Goal: Transaction & Acquisition: Purchase product/service

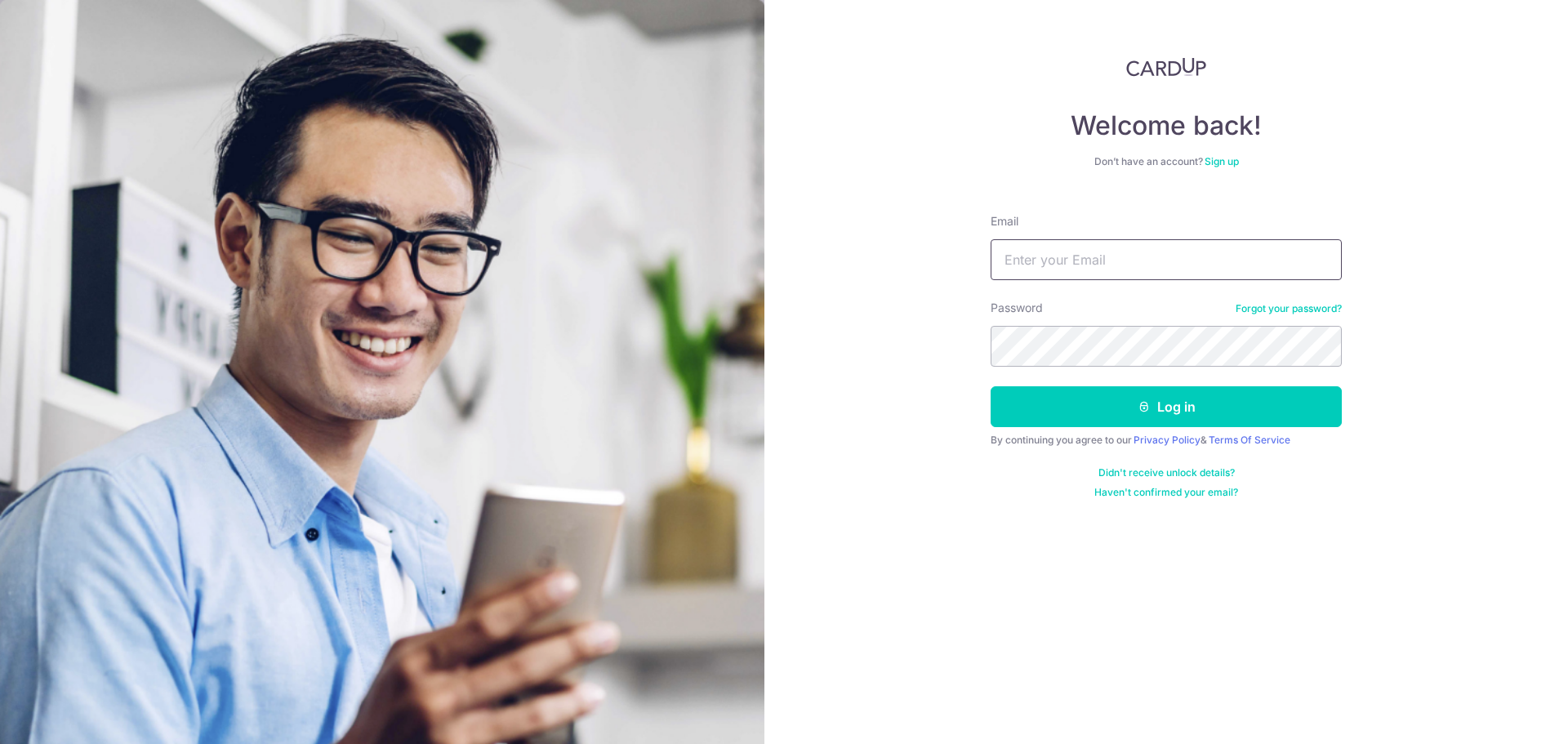
click at [1016, 258] on input "Email" at bounding box center [1166, 260] width 351 height 41
type input "[EMAIL_ADDRESS][DOMAIN_NAME]"
click at [991, 386] on button "Log in" at bounding box center [1166, 406] width 351 height 41
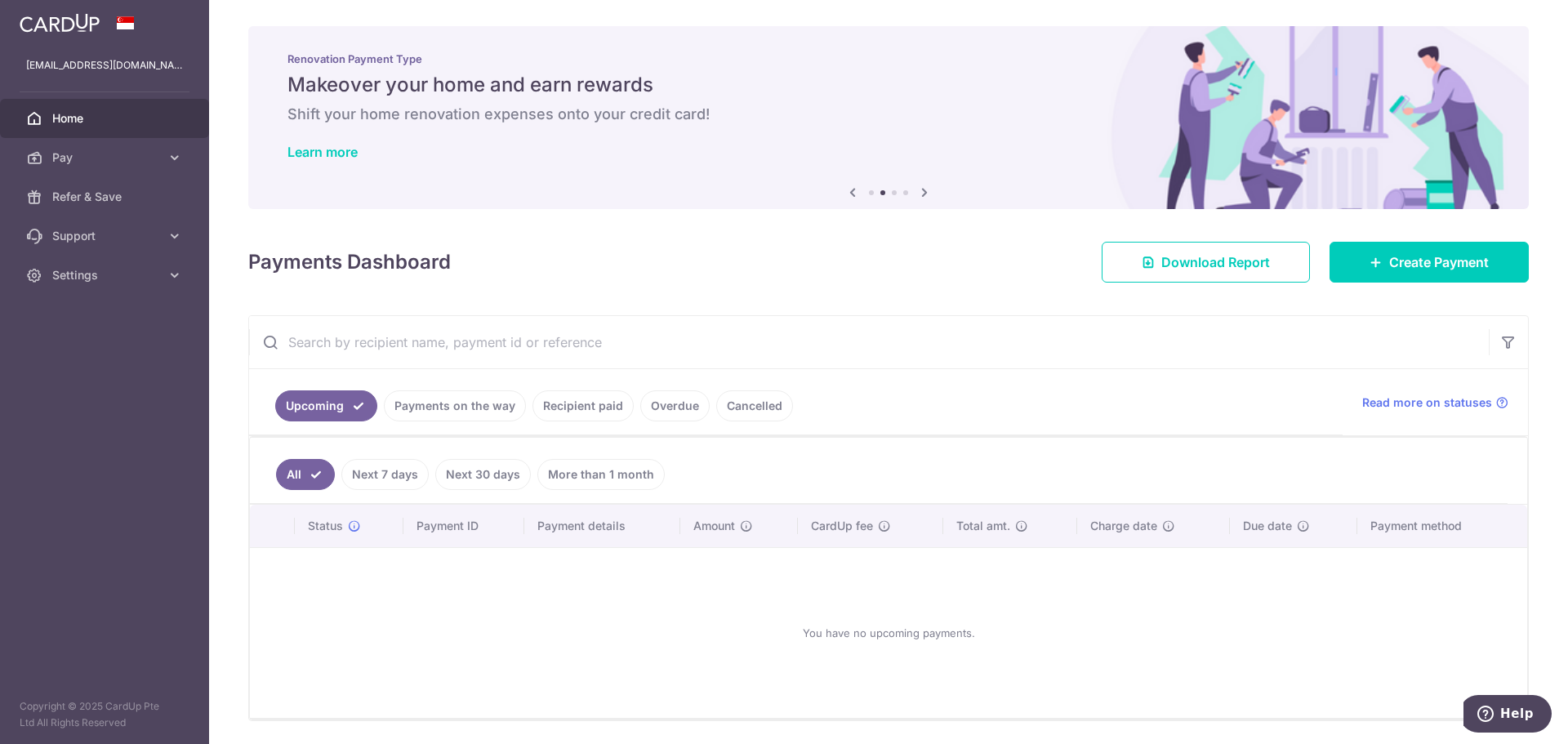
click at [893, 131] on div "Renovation Payment Type Makeover your home and earn rewards Shift your home ren…" at bounding box center [889, 107] width 1281 height 163
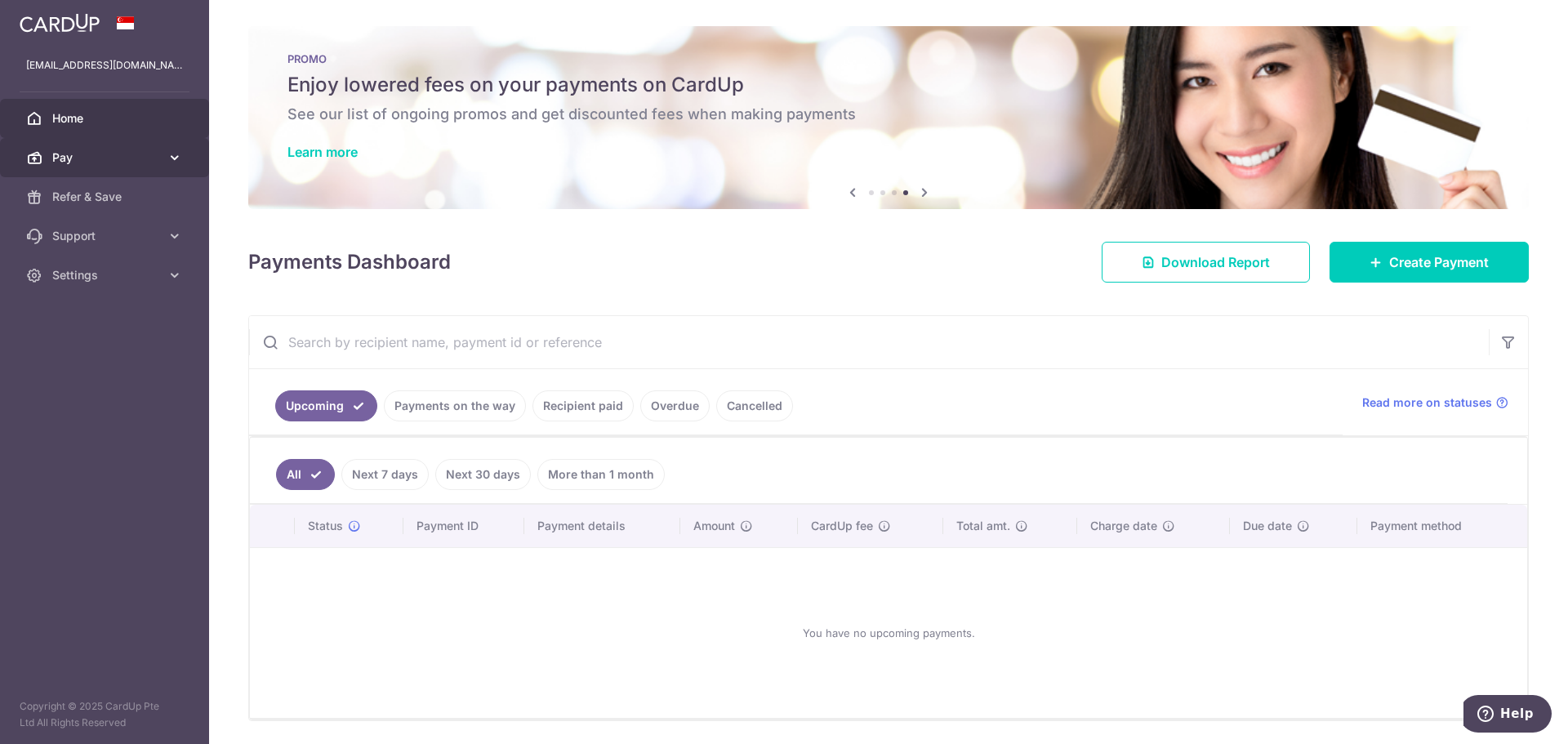
click at [58, 150] on span "Pay" at bounding box center [106, 158] width 107 height 16
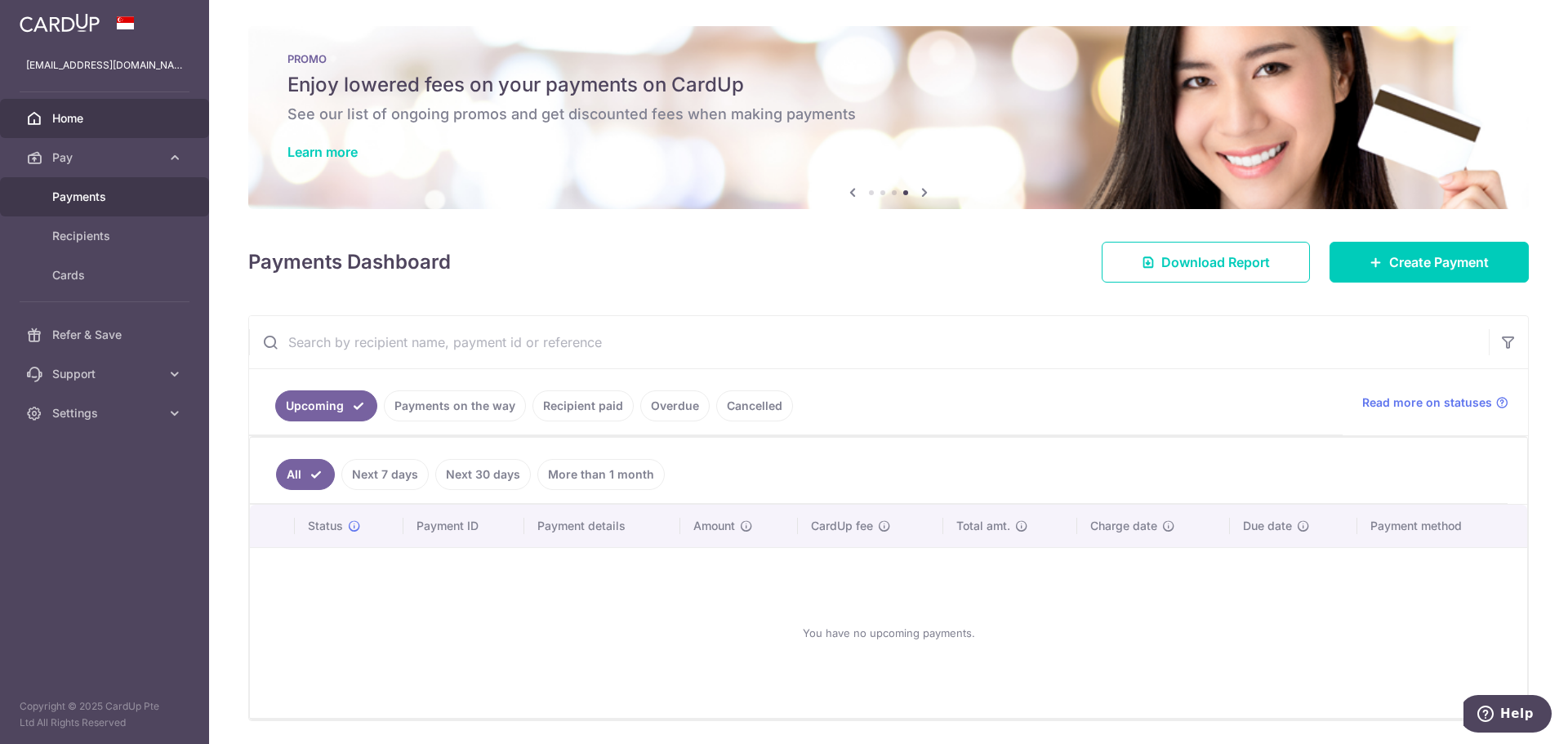
click at [105, 190] on span "Payments" at bounding box center [106, 197] width 107 height 16
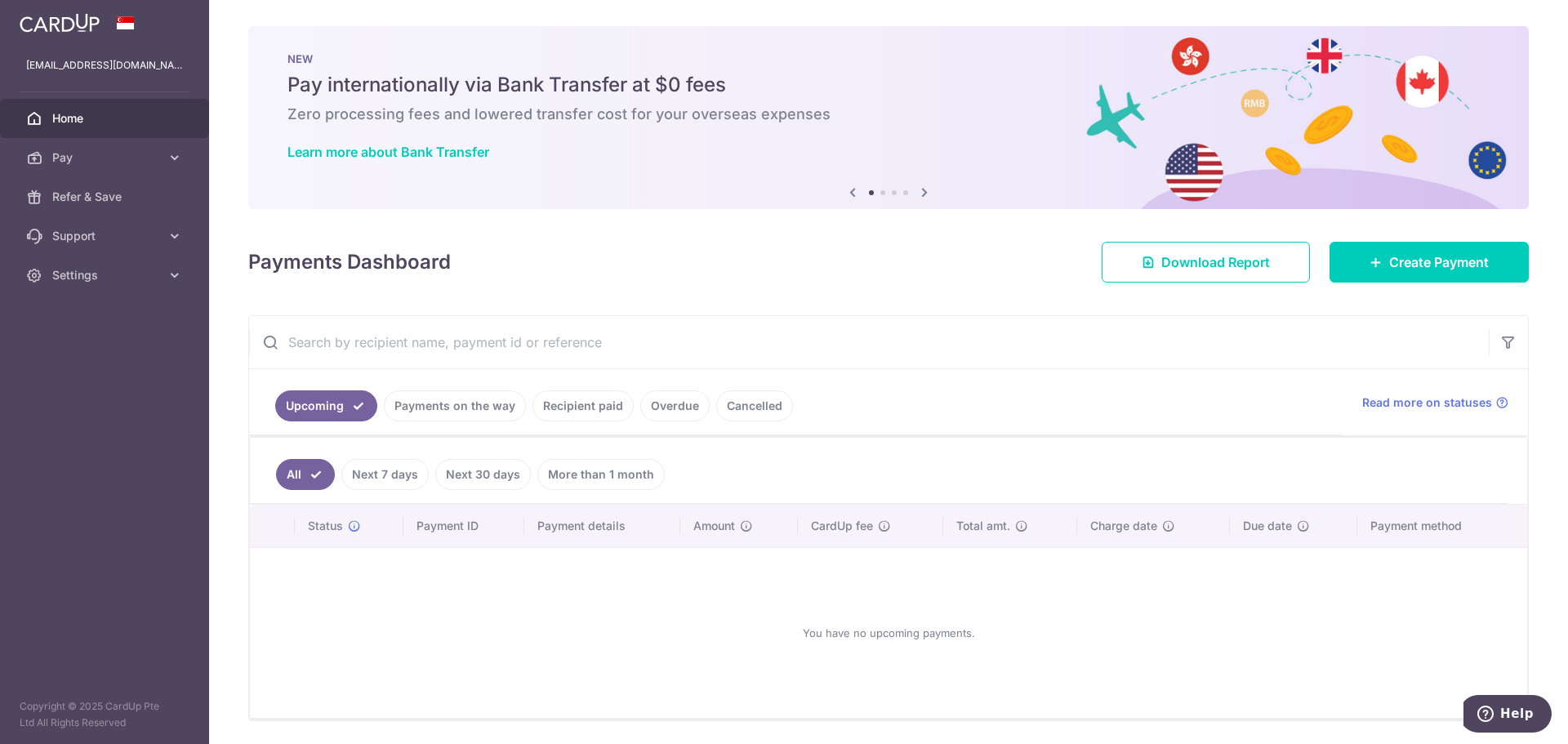
click at [583, 411] on link "Recipient paid" at bounding box center [583, 406] width 101 height 31
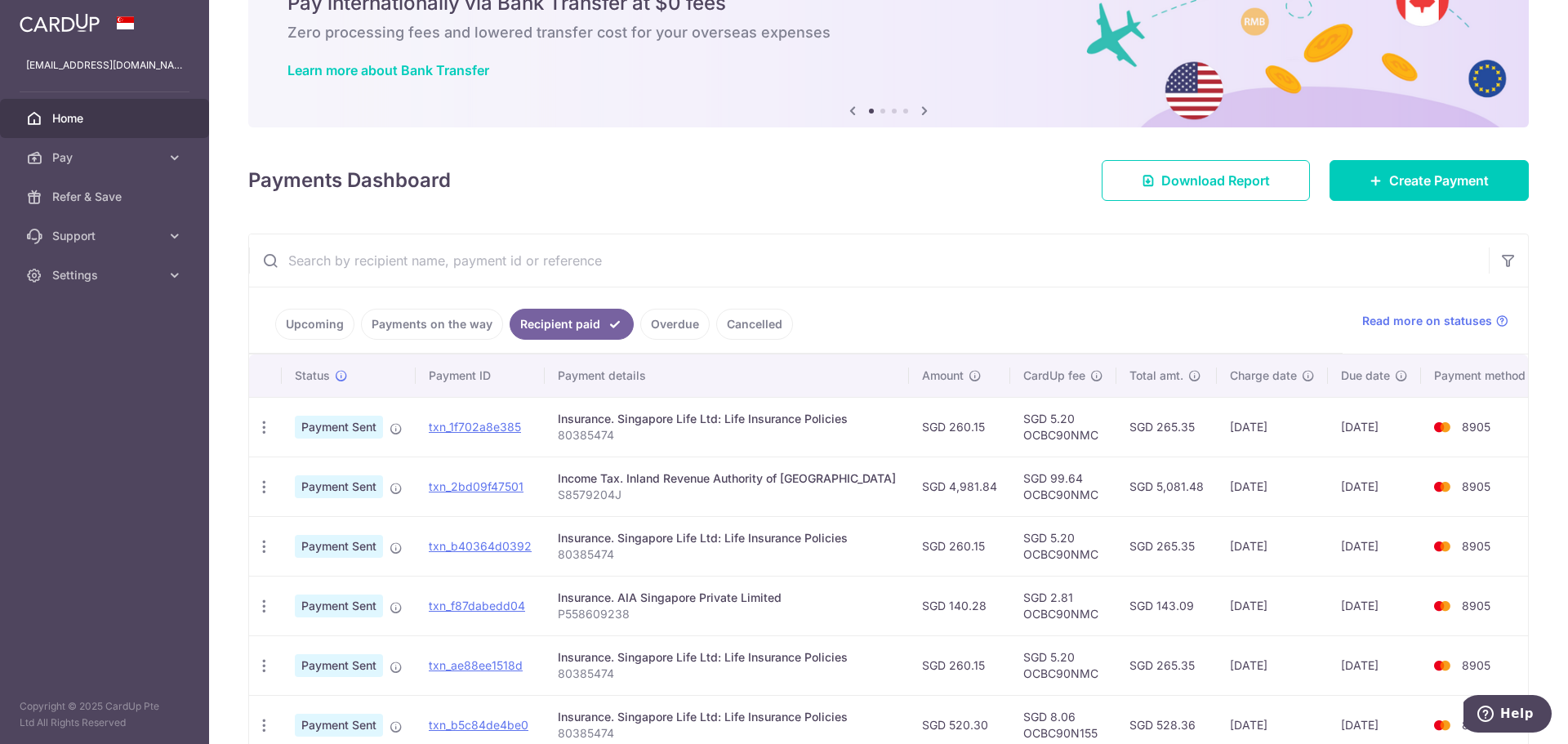
scroll to position [163, 0]
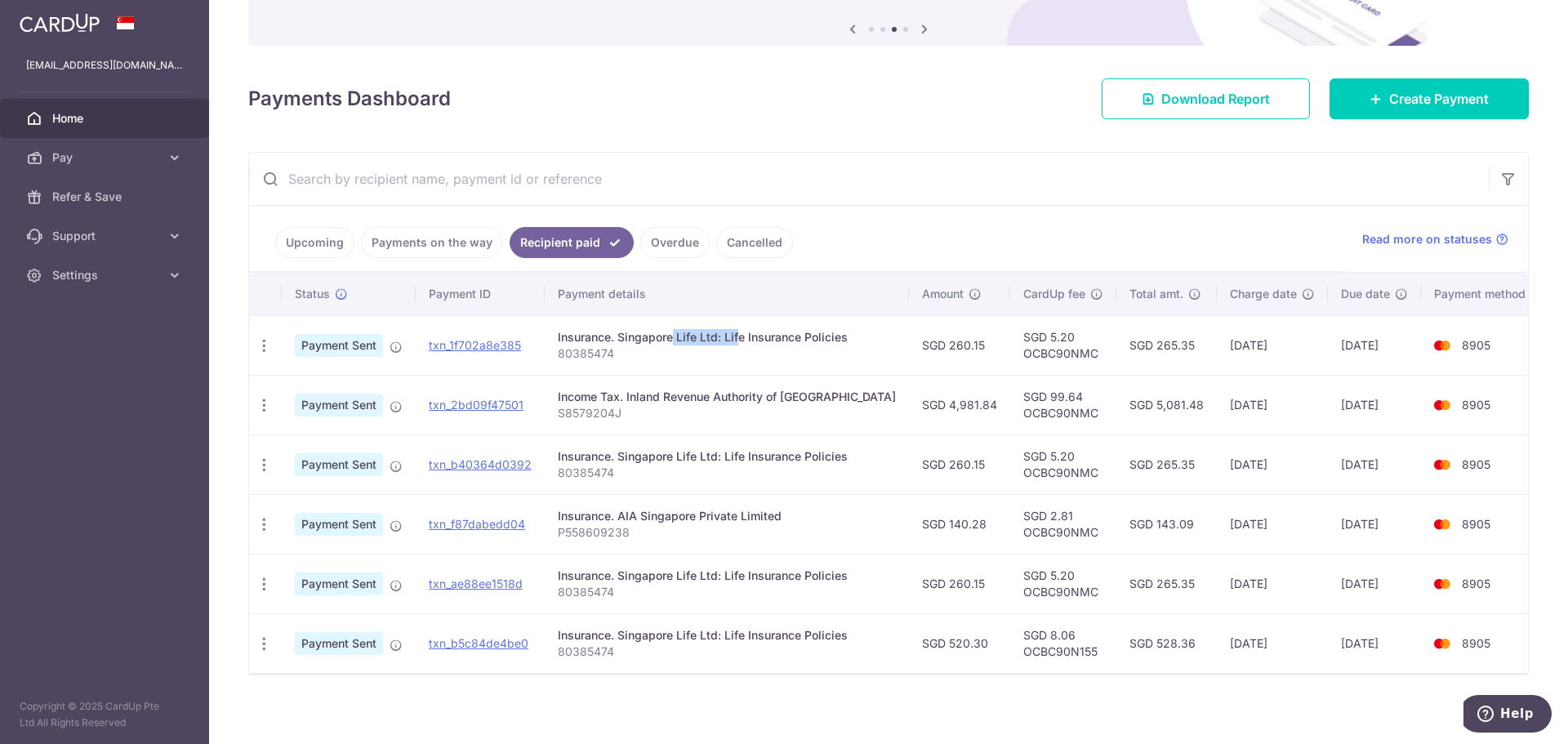
drag, startPoint x: 627, startPoint y: 338, endPoint x: 703, endPoint y: 339, distance: 76.0
click at [703, 339] on div "Insurance. Singapore Life Ltd: Life Insurance Policies" at bounding box center [727, 338] width 338 height 16
copy div "Singapore Life"
click at [671, 349] on p "80385474" at bounding box center [727, 353] width 338 height 16
drag, startPoint x: 626, startPoint y: 338, endPoint x: 855, endPoint y: 338, distance: 229.0
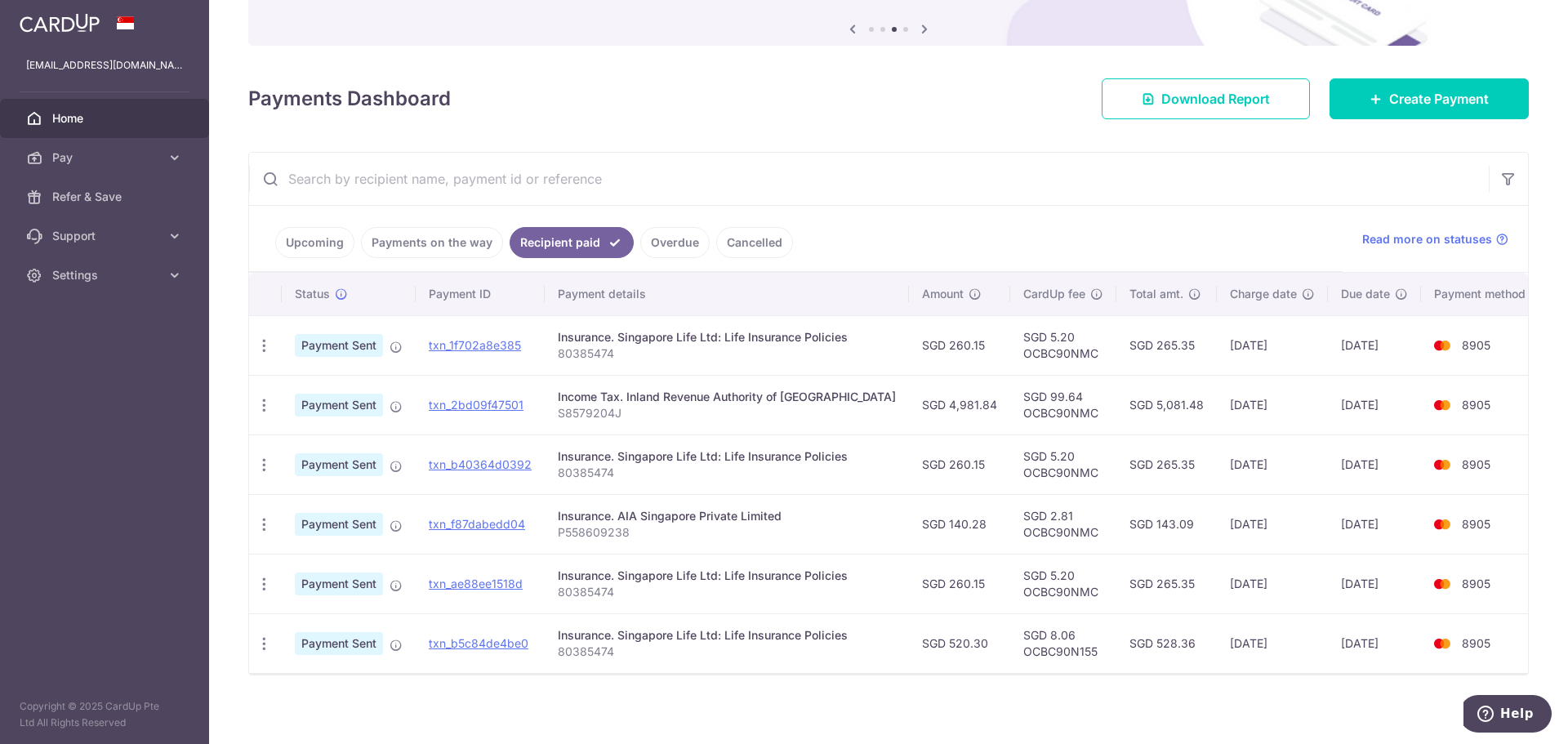
click at [855, 338] on div "Insurance. Singapore Life Ltd: Life Insurance Policies" at bounding box center [727, 338] width 338 height 16
copy div "Singapore Life Ltd: Life Insurance Policies"
drag, startPoint x: 92, startPoint y: 155, endPoint x: 73, endPoint y: 159, distance: 19.4
click at [73, 159] on span "Pay" at bounding box center [106, 158] width 107 height 16
click at [77, 199] on span "Payments" at bounding box center [106, 197] width 107 height 16
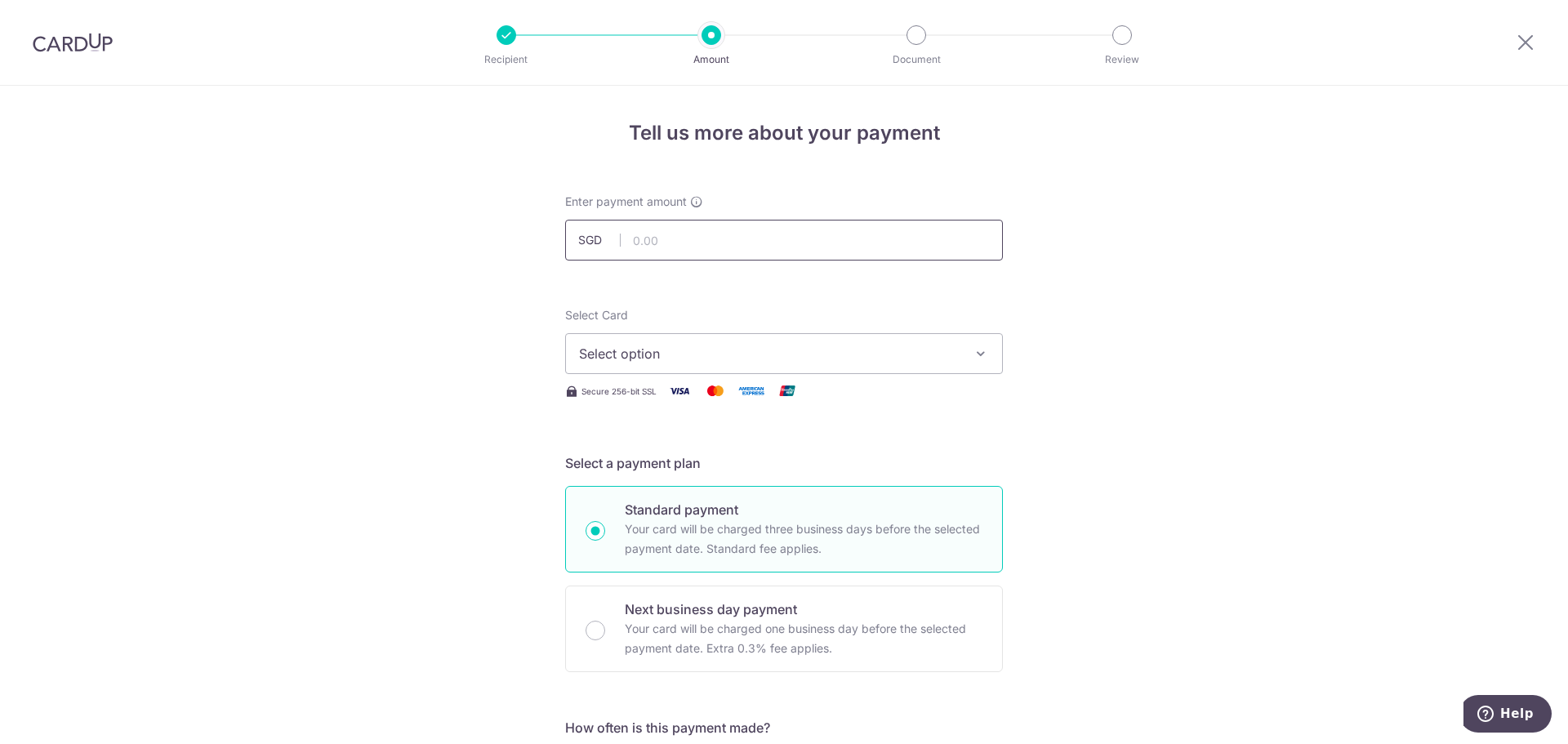
click at [658, 240] on input "text" at bounding box center [784, 240] width 438 height 41
type input "4,981.84"
click at [674, 235] on input "4,981.84" at bounding box center [784, 240] width 438 height 41
type input "520.30"
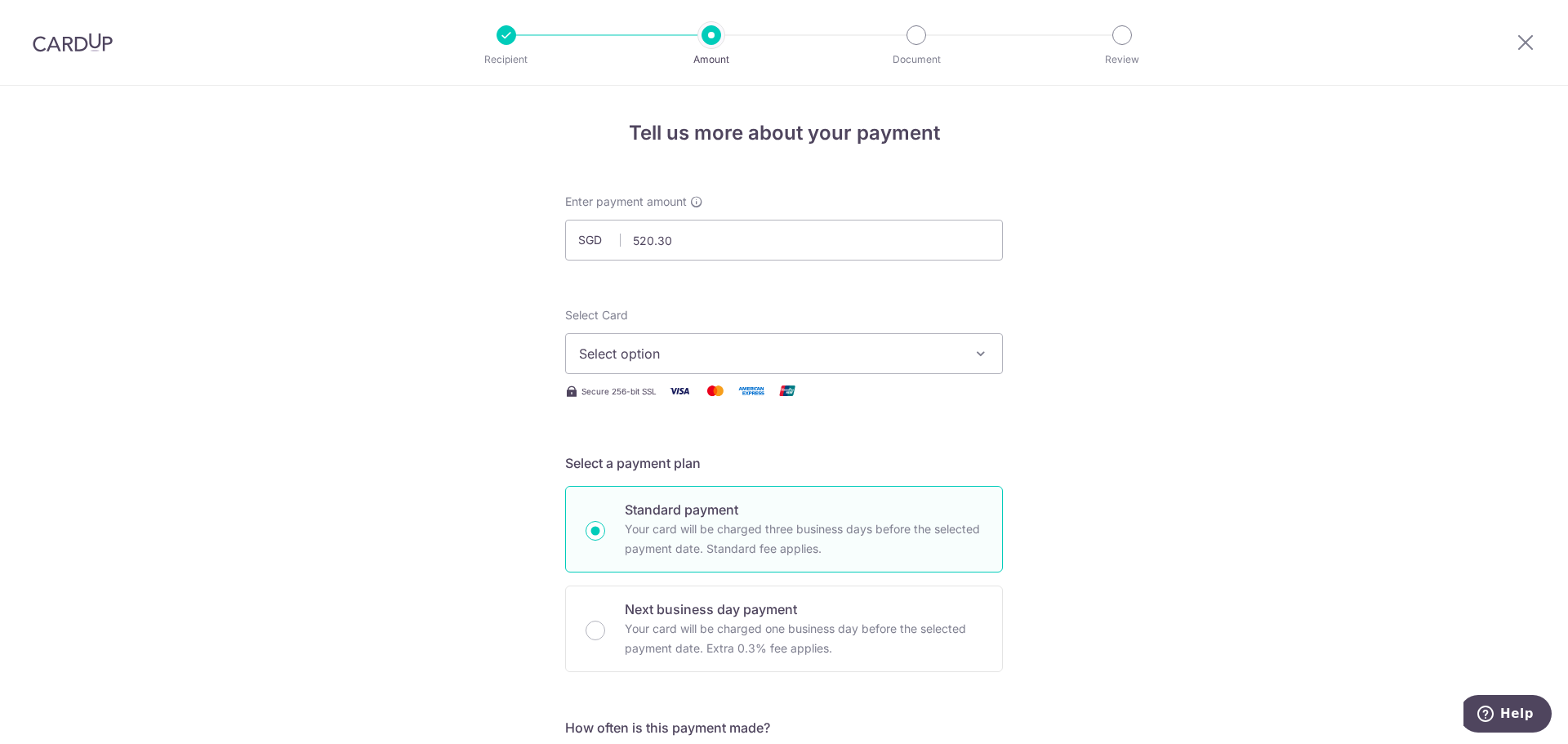
click at [664, 356] on span "Select option" at bounding box center [769, 354] width 381 height 20
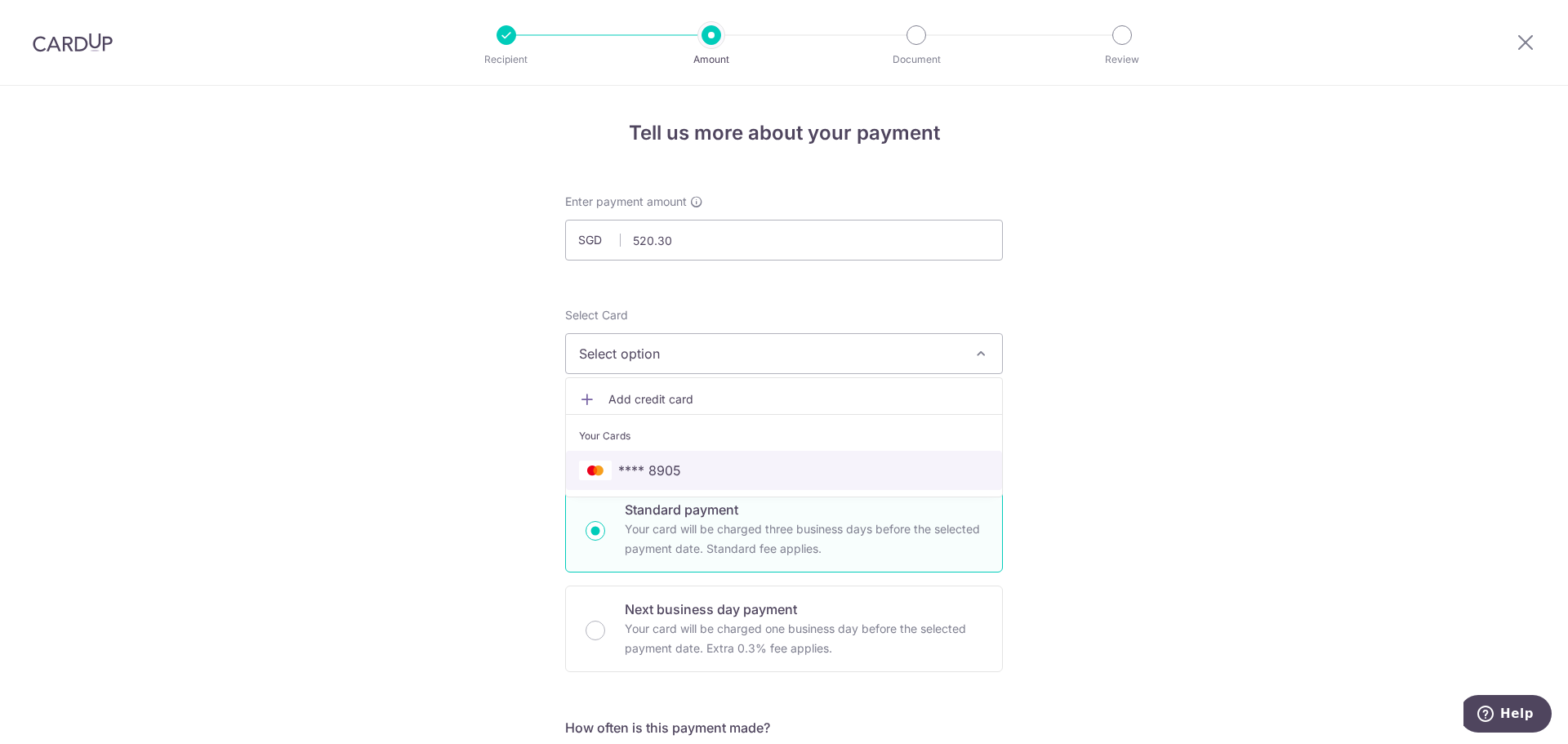
drag, startPoint x: 656, startPoint y: 480, endPoint x: 672, endPoint y: 449, distance: 34.9
click at [656, 480] on span "**** 8905" at bounding box center [649, 471] width 63 height 20
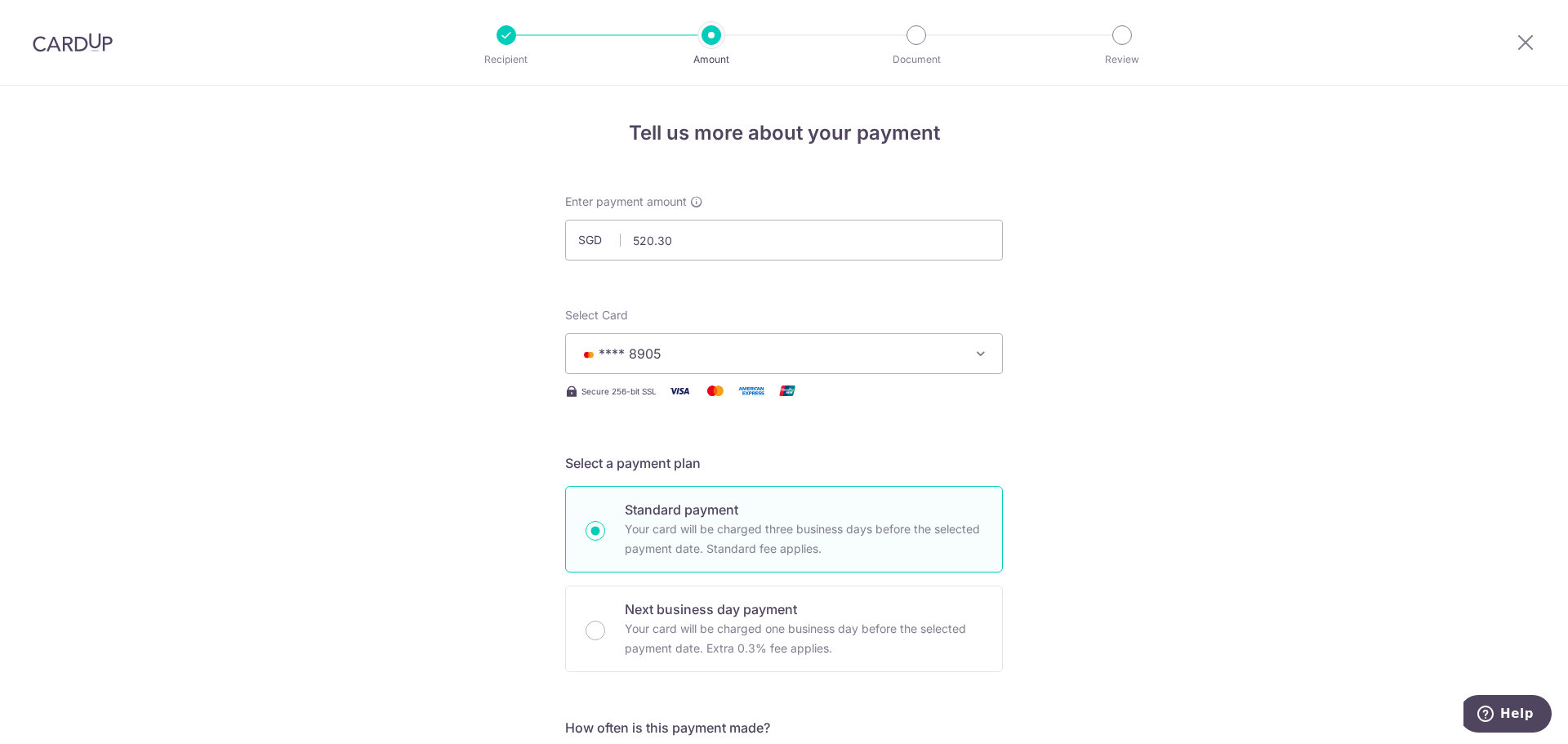
scroll to position [82, 0]
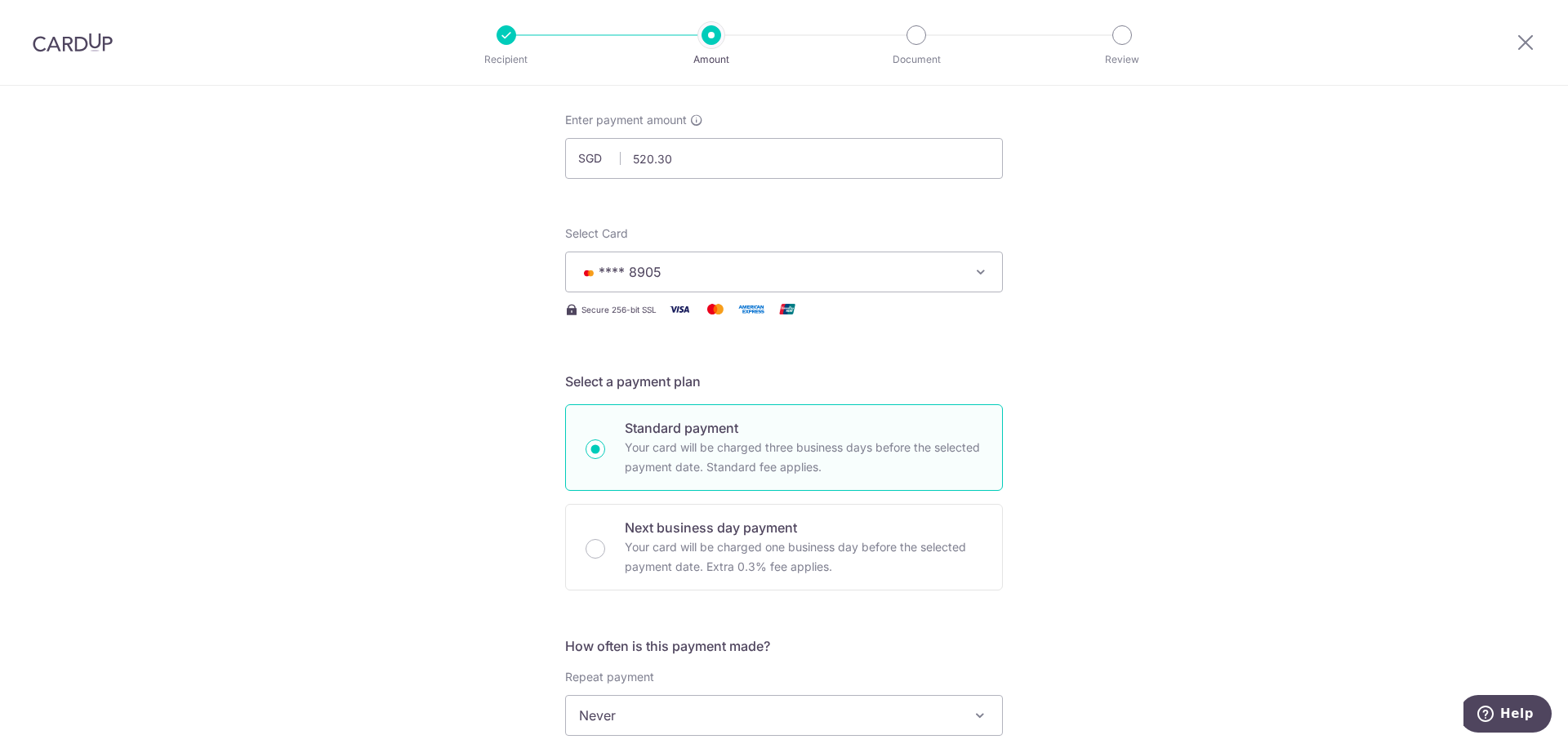
click at [690, 282] on button "**** 8905" at bounding box center [784, 271] width 438 height 41
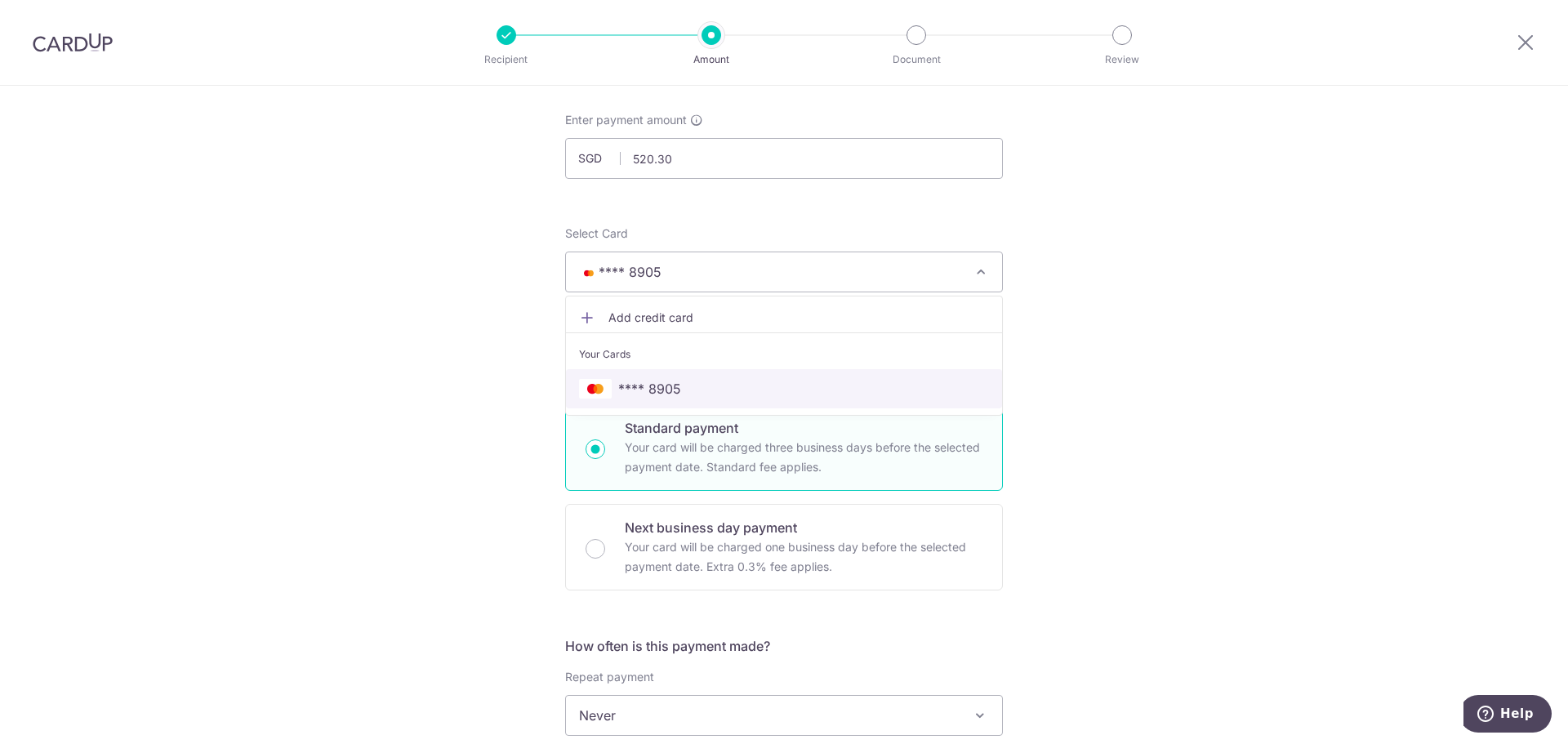
click at [649, 398] on span "**** 8905" at bounding box center [649, 389] width 63 height 20
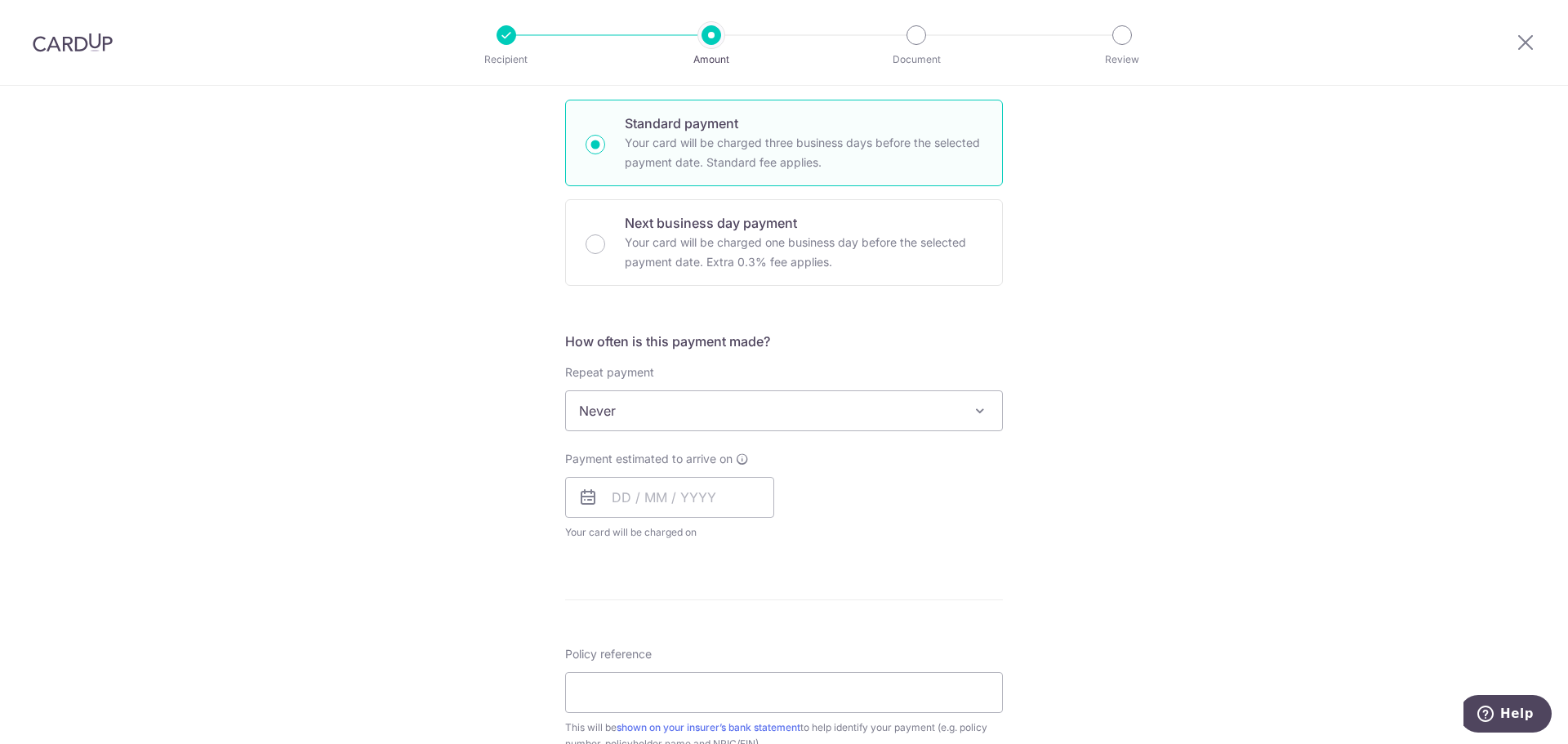
scroll to position [409, 0]
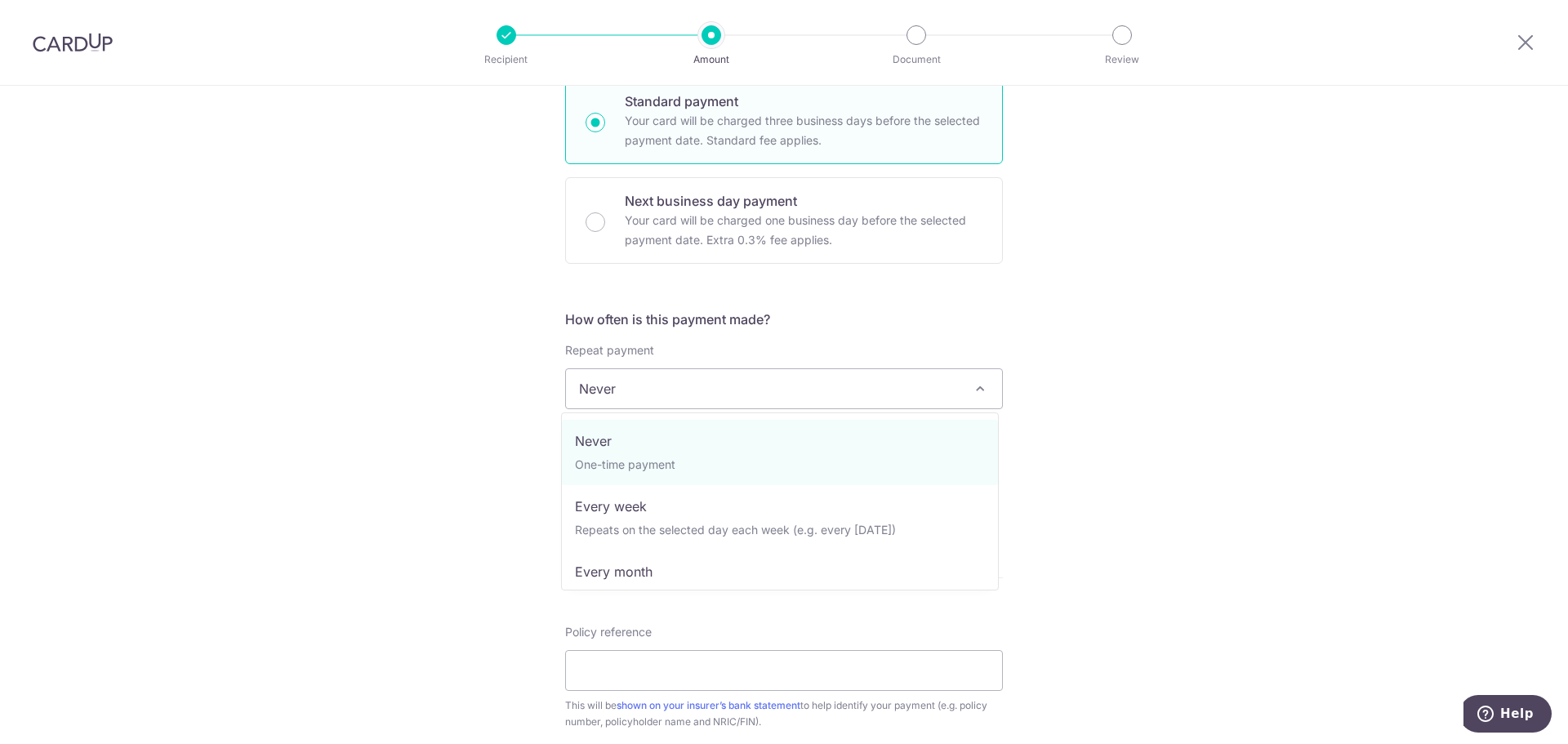
click at [647, 395] on span "Never" at bounding box center [784, 388] width 436 height 39
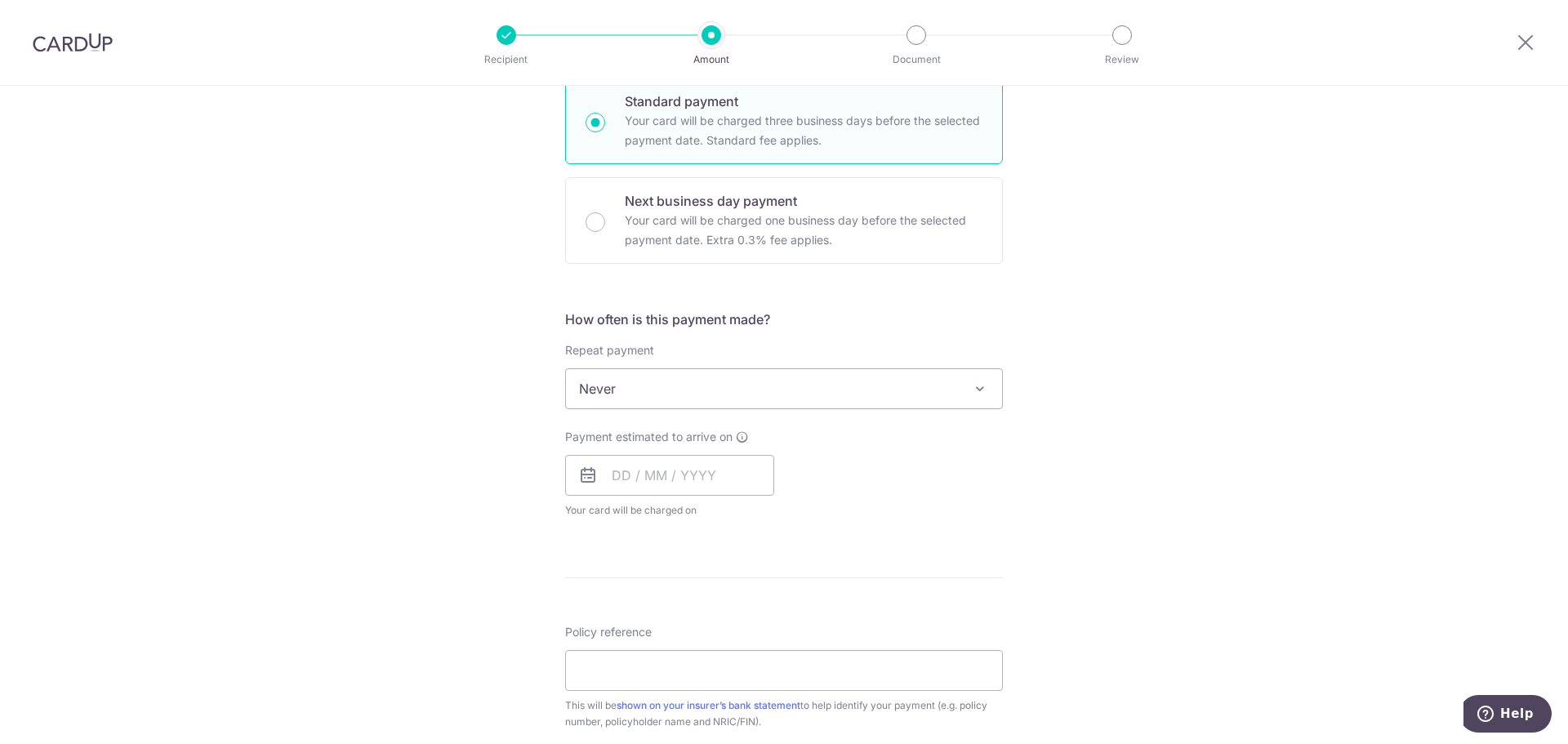
click at [491, 389] on div "Tell us more about your payment Enter payment amount SGD 520.30 520.30 Select C…" at bounding box center [784, 416] width 1568 height 1478
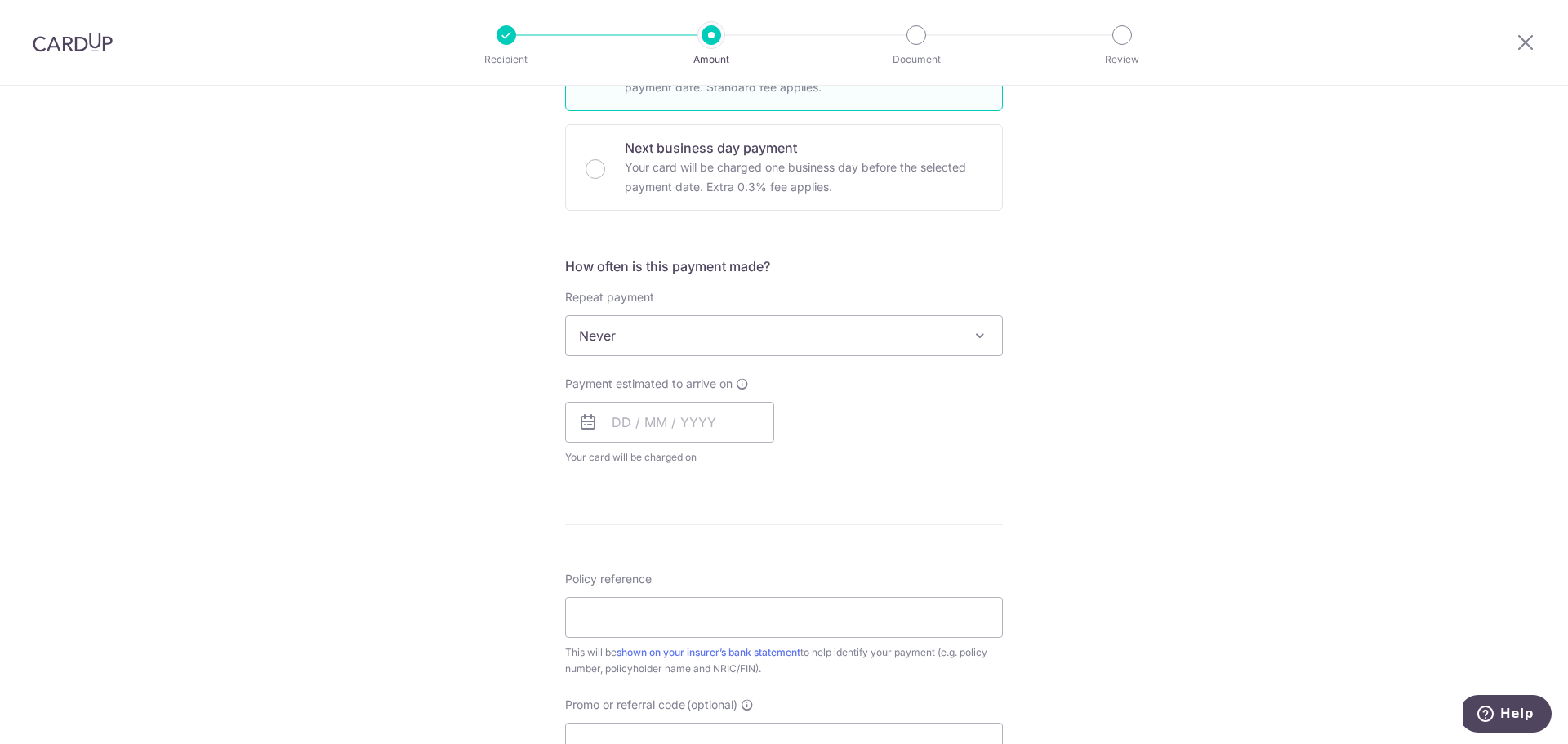
scroll to position [490, 0]
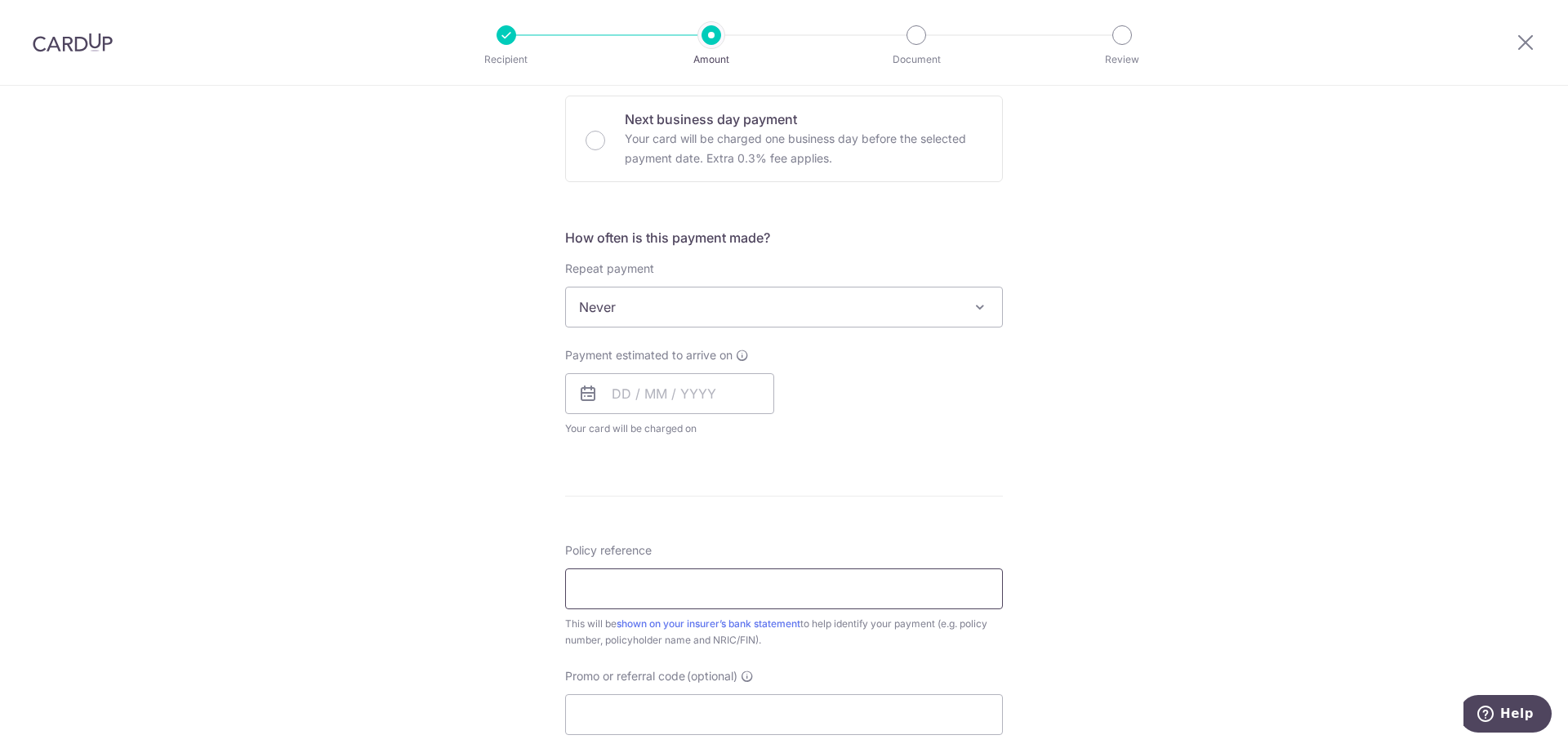
click at [613, 592] on input "Policy reference" at bounding box center [784, 588] width 438 height 41
type input "80385474"
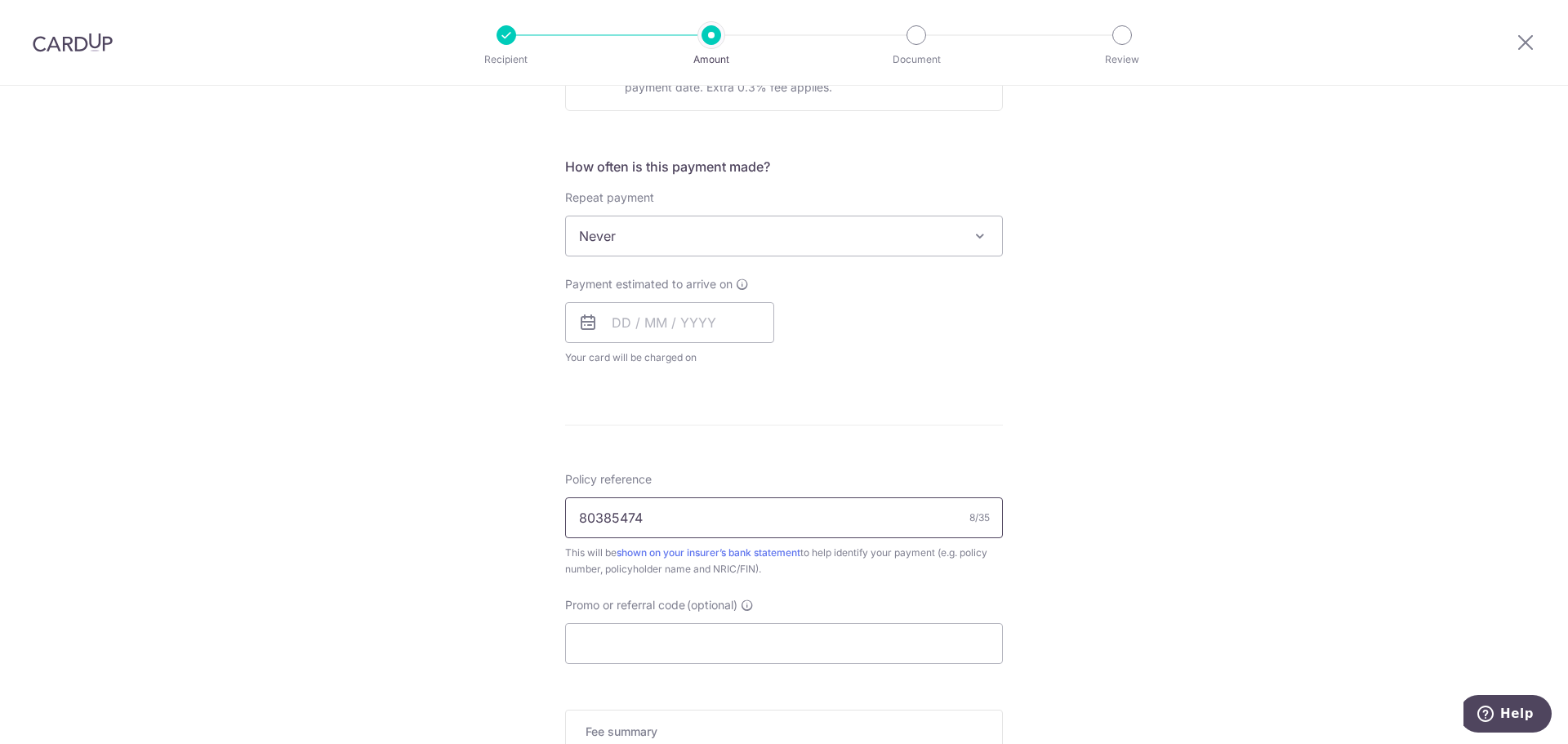
scroll to position [654, 0]
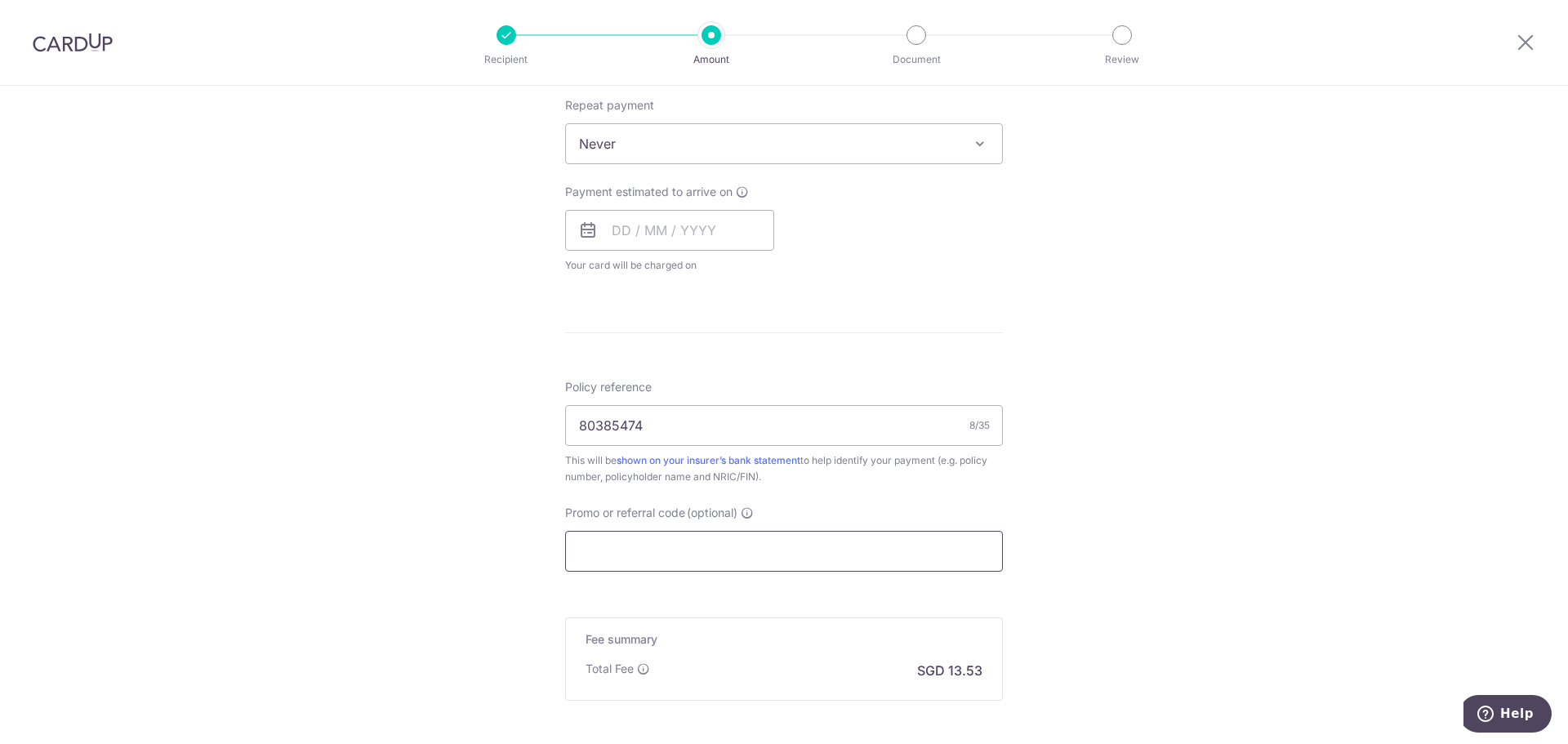
click at [599, 562] on input "Promo or referral code (optional)" at bounding box center [784, 551] width 438 height 41
paste input "Singapore Life Ltd: Life Insurance Policies"
type input "Singapore Life Ltd: Life Insurance Policies"
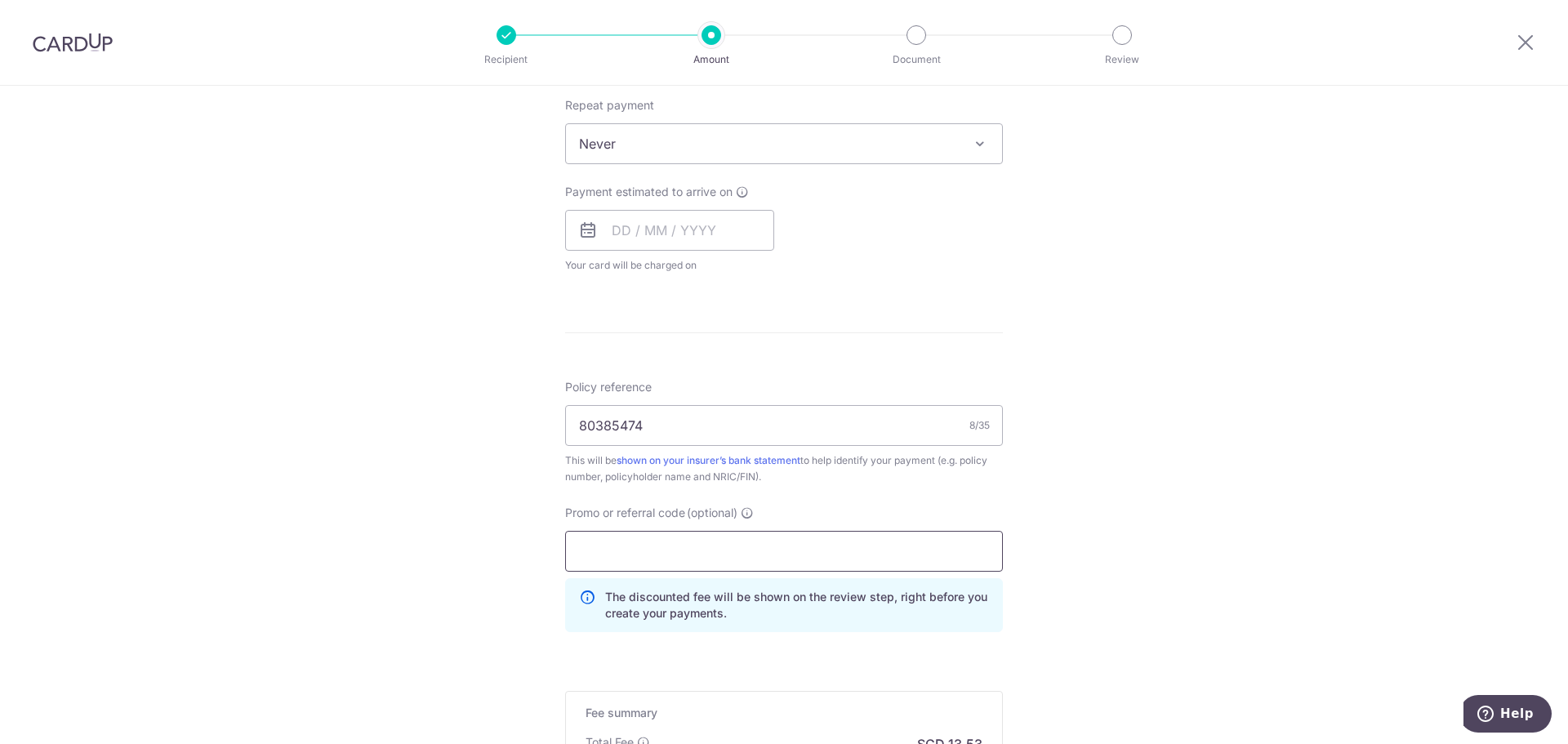
paste input "OCBC90NMC"
type input "OCBC90NMC"
click at [1063, 545] on div "Tell us more about your payment Enter payment amount SGD 520.30 520.30 Select C…" at bounding box center [784, 209] width 1568 height 1552
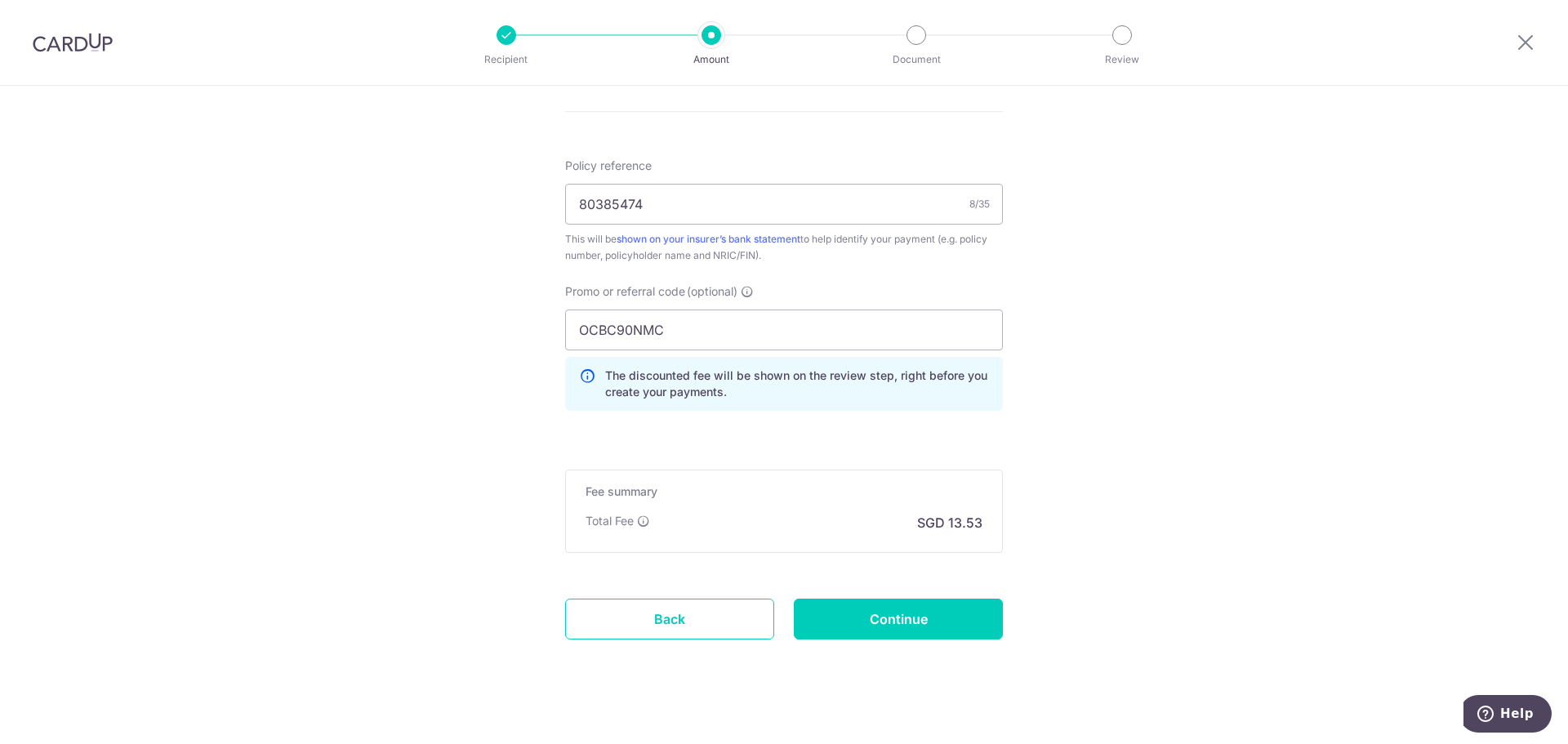
scroll to position [893, 0]
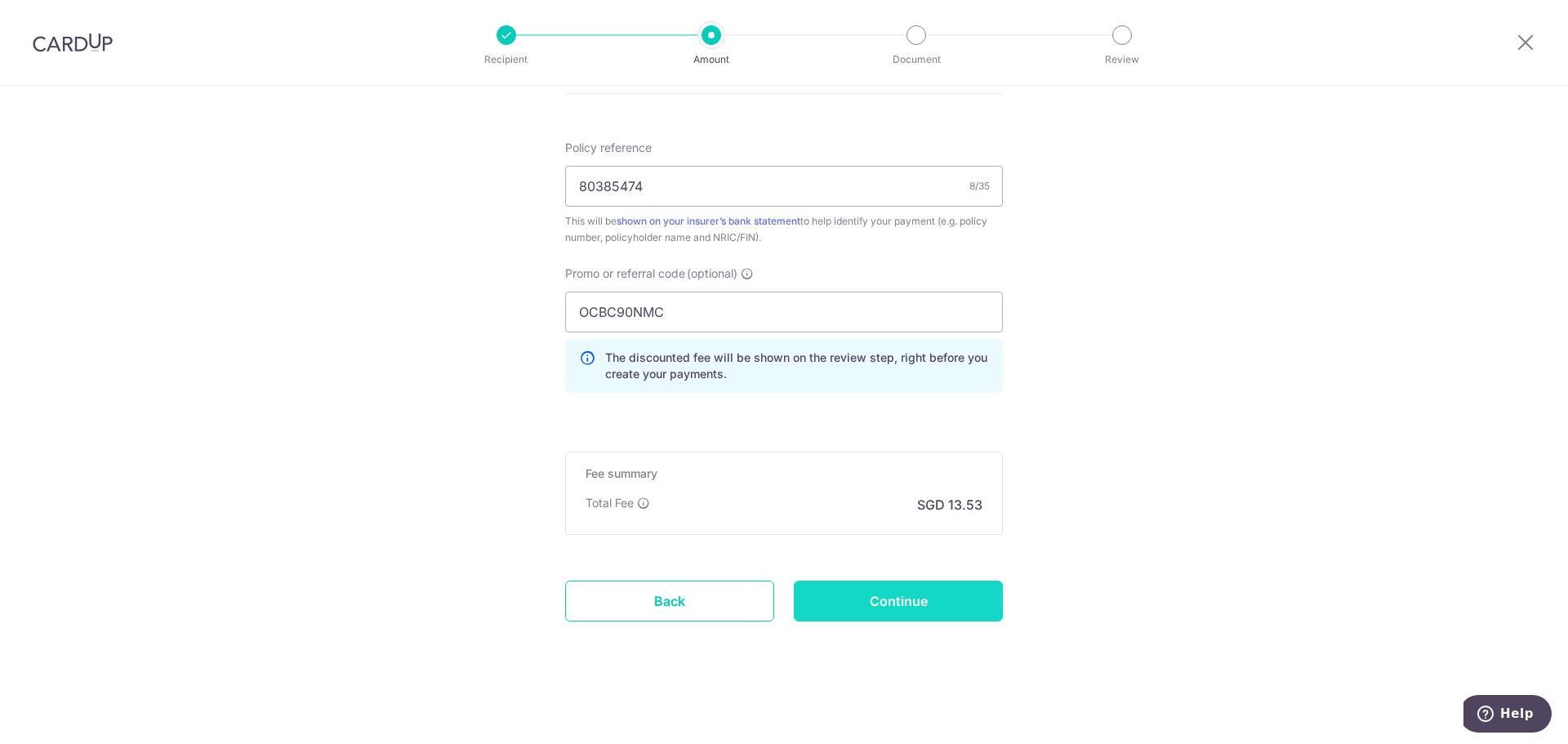
click at [838, 596] on input "Continue" at bounding box center [899, 601] width 209 height 41
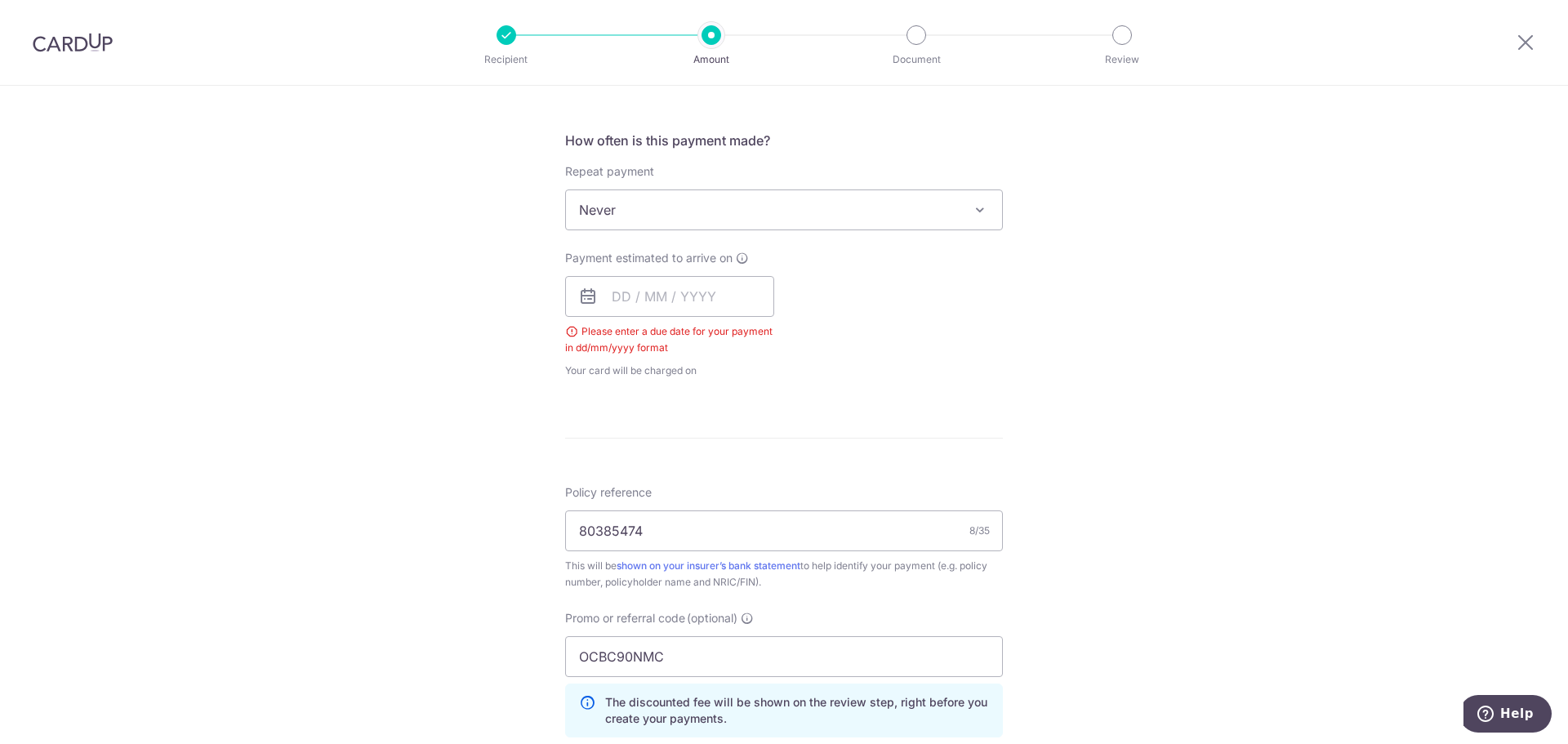
scroll to position [580, 0]
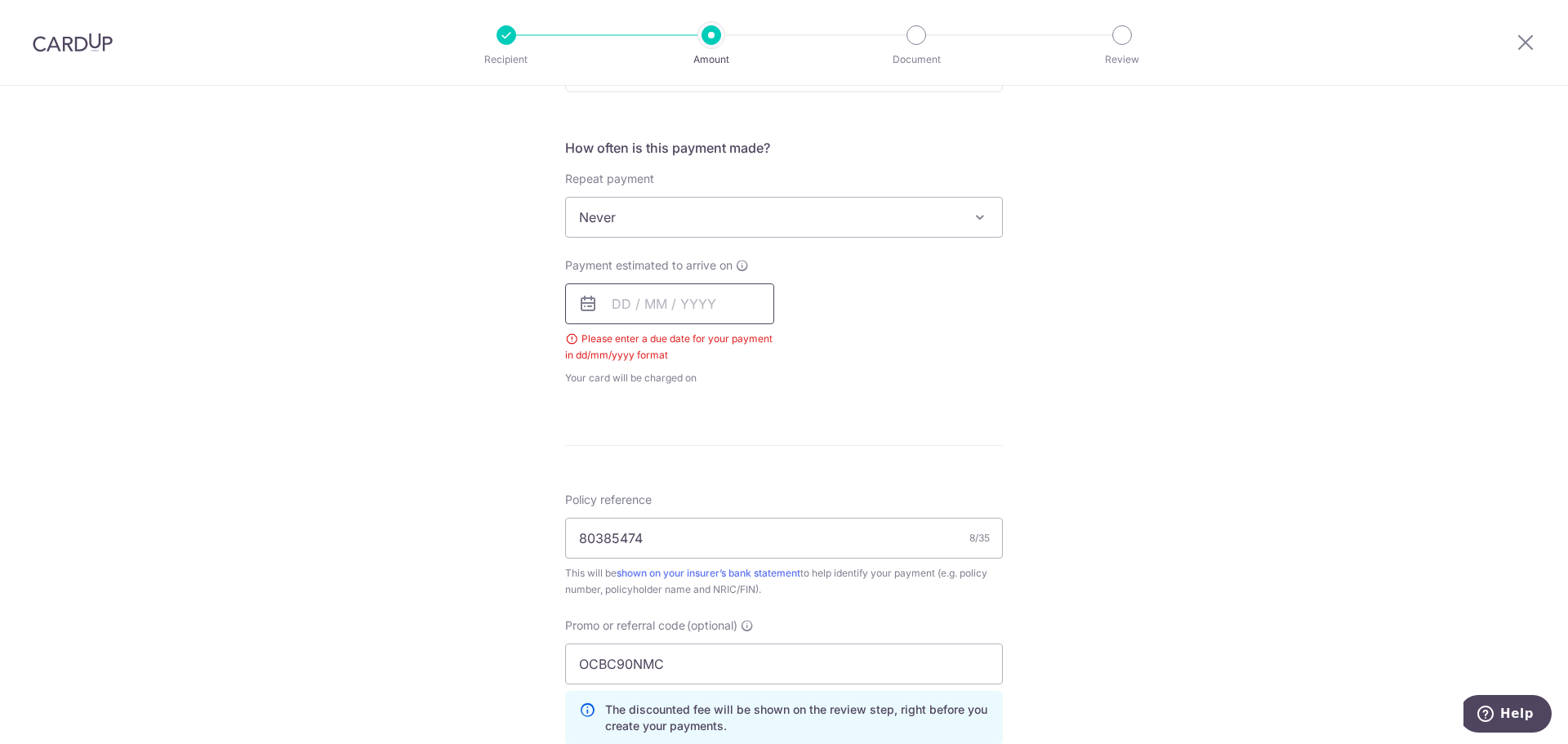
click at [615, 302] on input "text" at bounding box center [670, 303] width 209 height 41
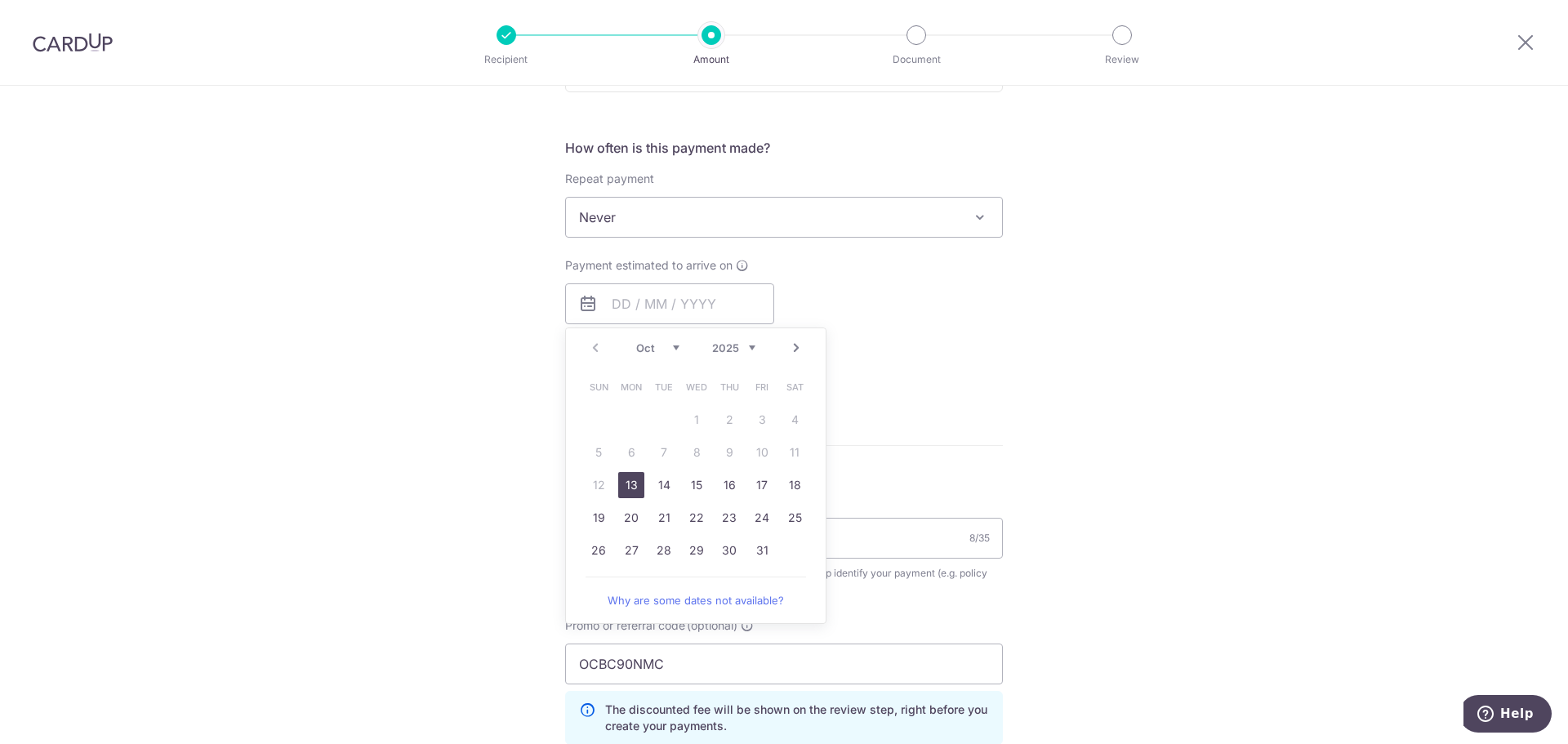
click at [626, 489] on link "13" at bounding box center [631, 485] width 26 height 26
type input "[DATE]"
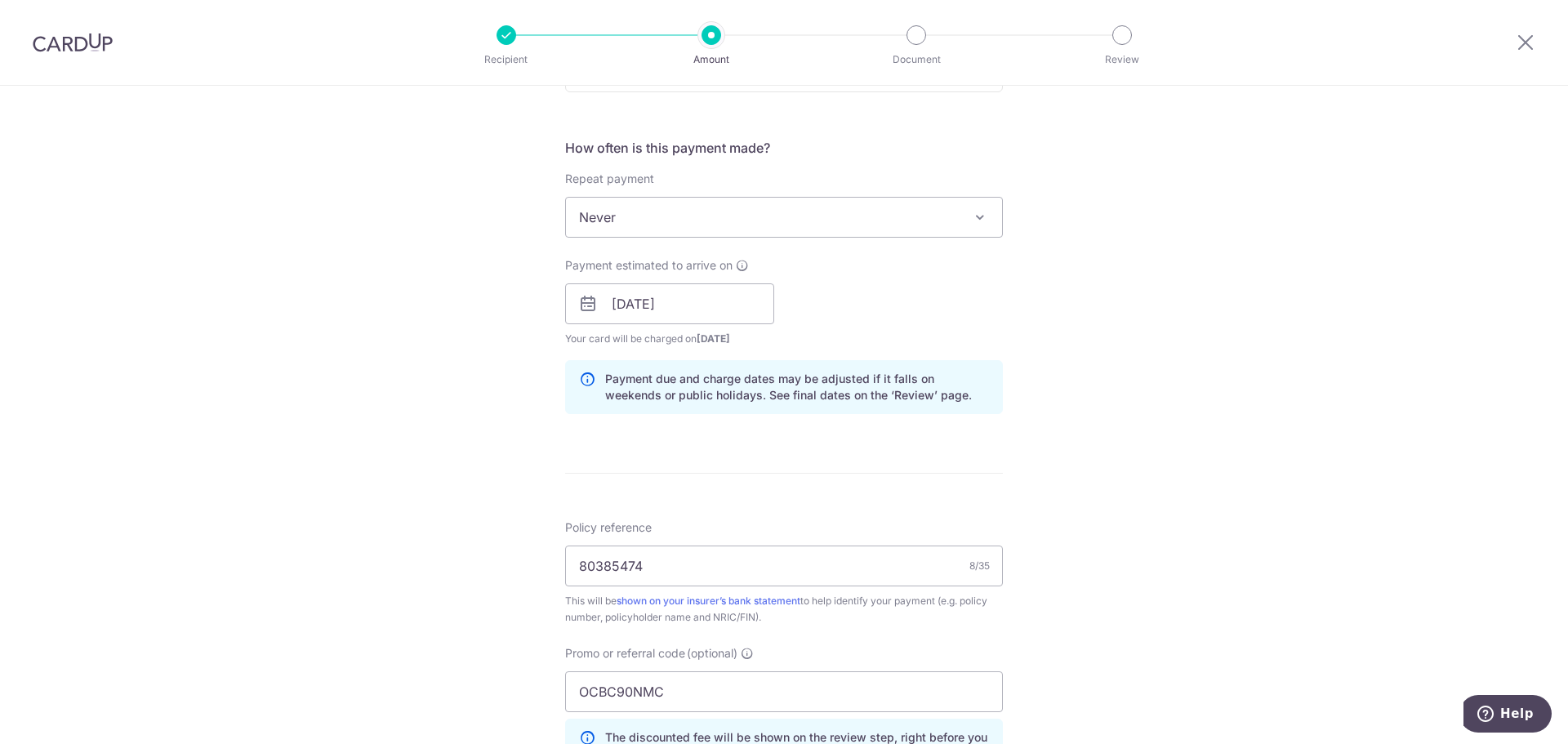
click at [672, 457] on form "Enter payment amount SGD 520.30 520.30 Select Card **** 8905 Add credit card Yo…" at bounding box center [784, 331] width 438 height 1433
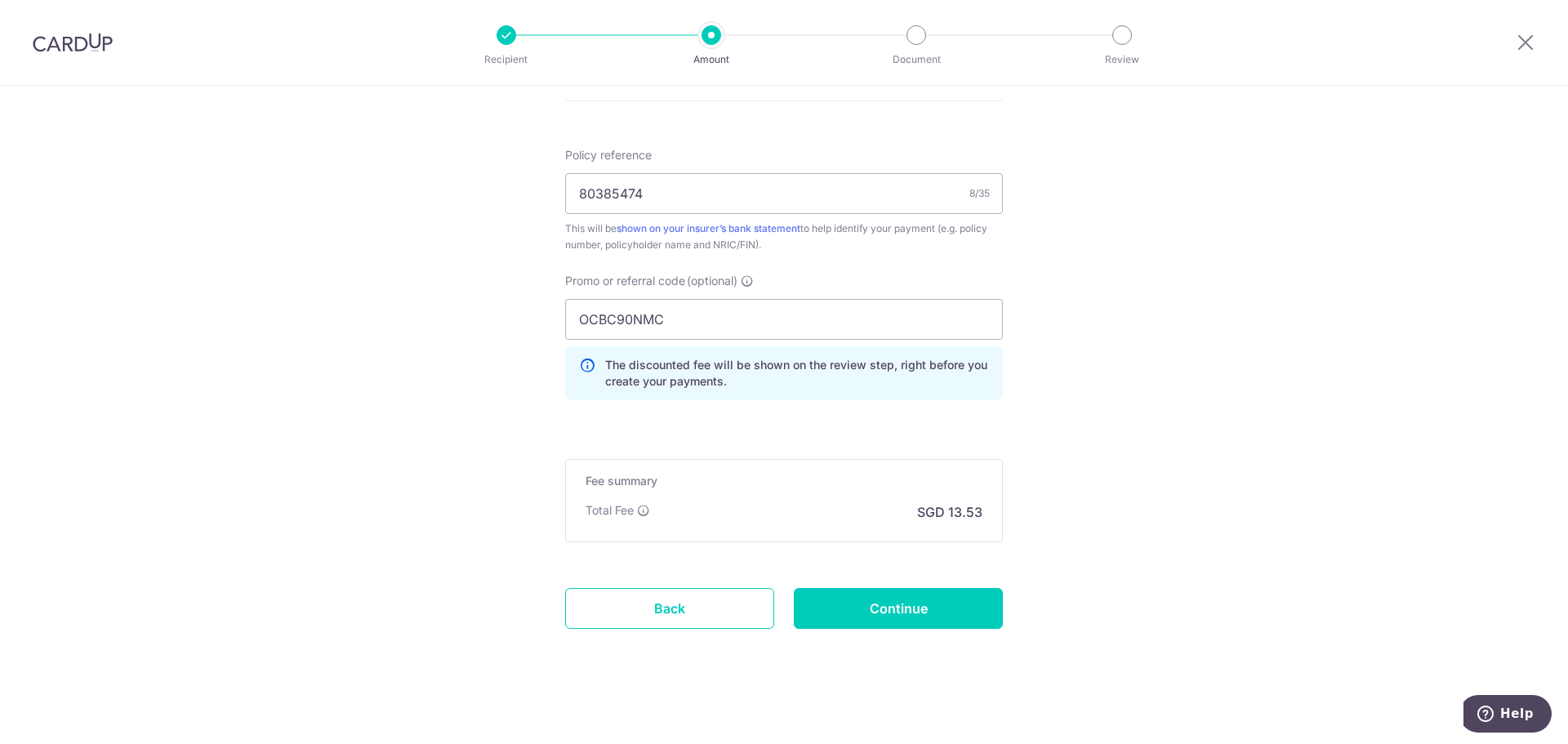
scroll to position [960, 0]
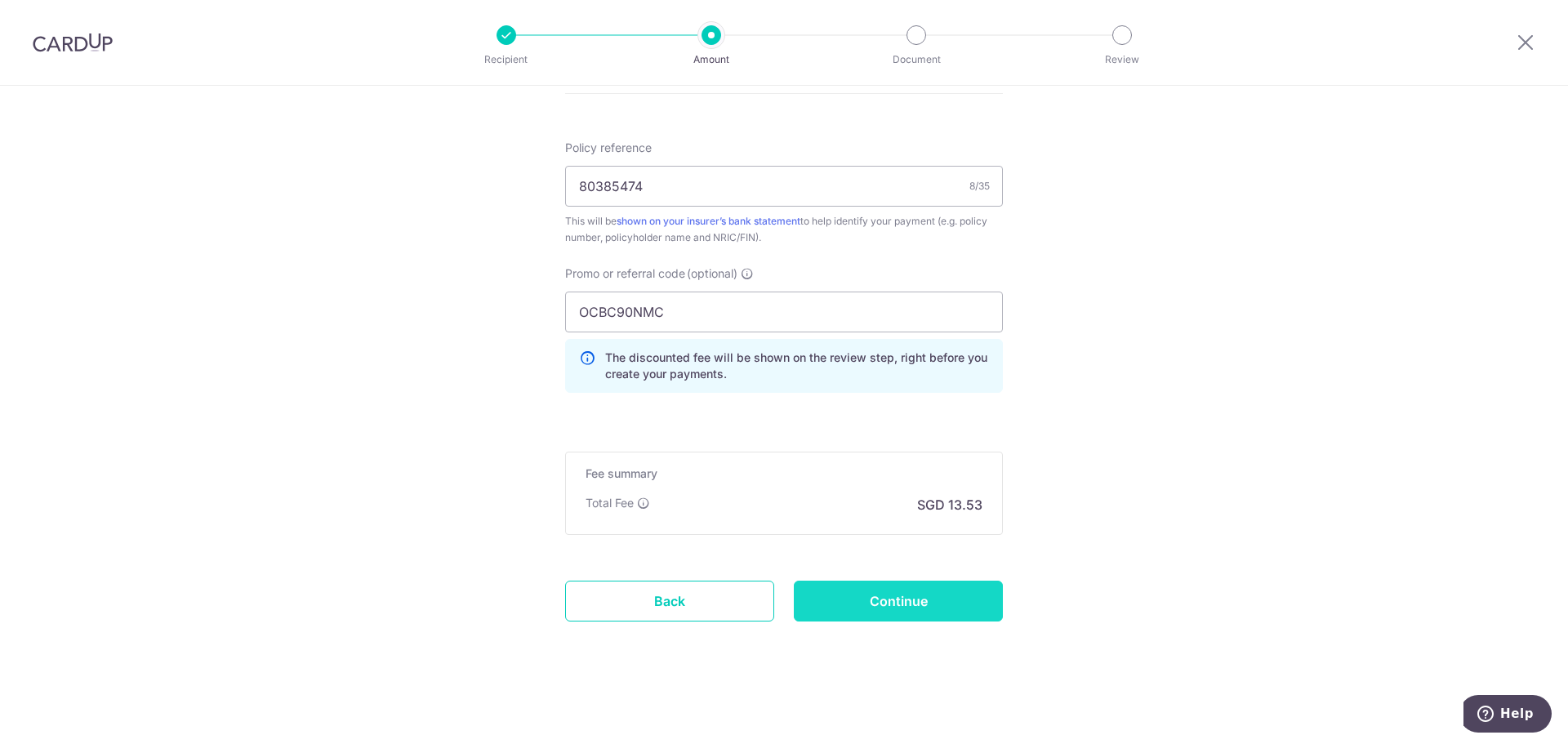
click at [843, 586] on input "Continue" at bounding box center [899, 601] width 209 height 41
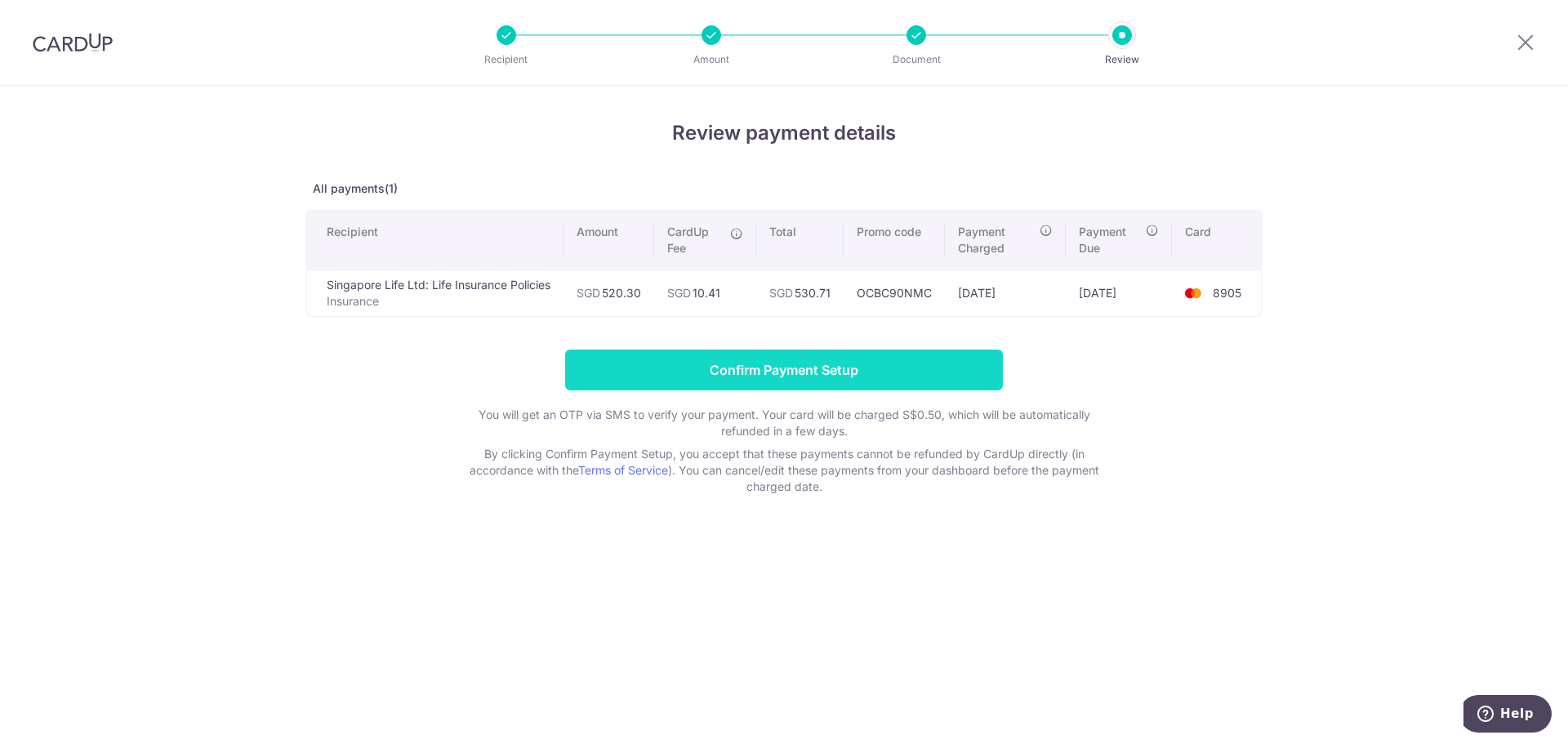
click at [803, 366] on input "Confirm Payment Setup" at bounding box center [784, 370] width 438 height 41
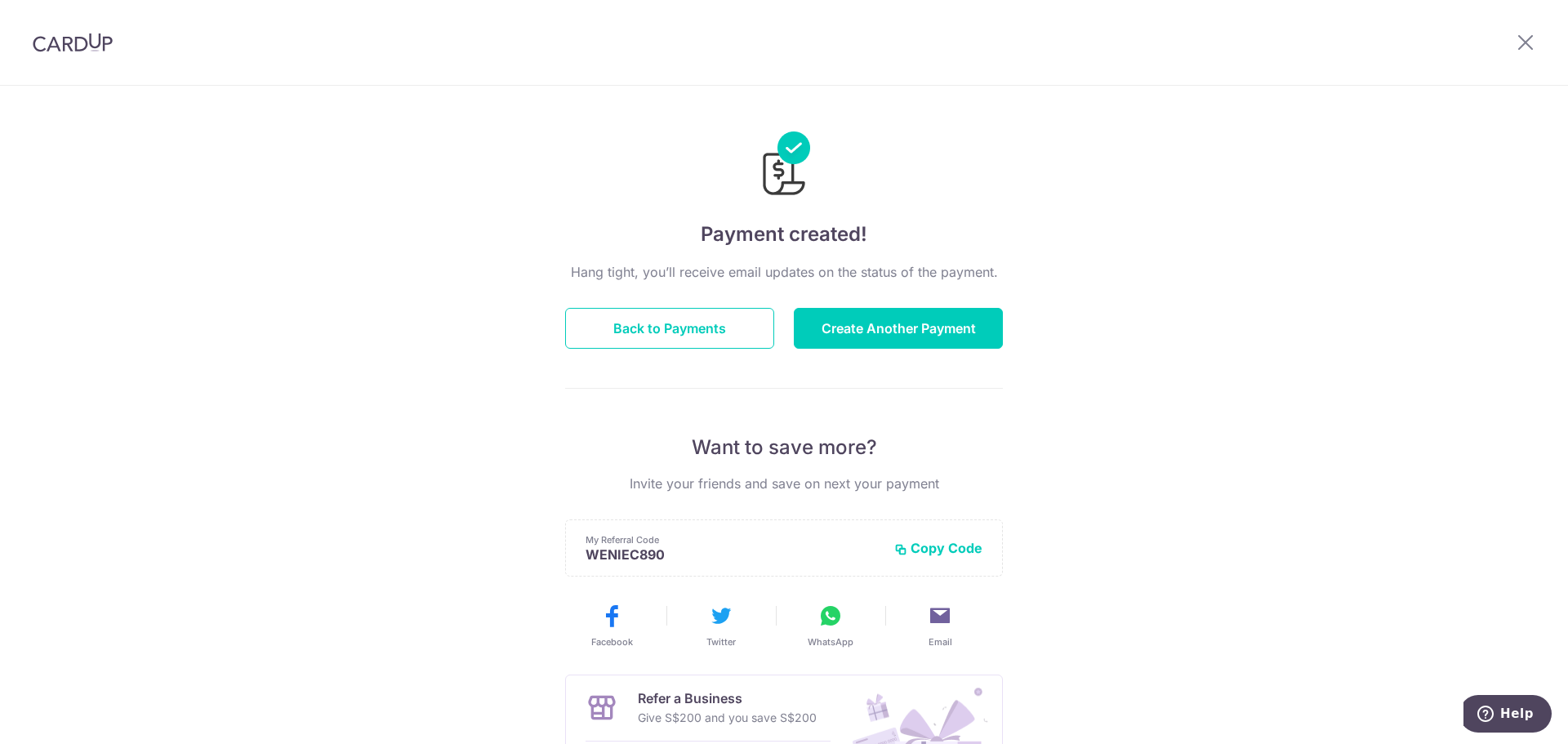
click at [64, 54] on div at bounding box center [73, 42] width 146 height 85
click at [94, 44] on img at bounding box center [73, 43] width 80 height 20
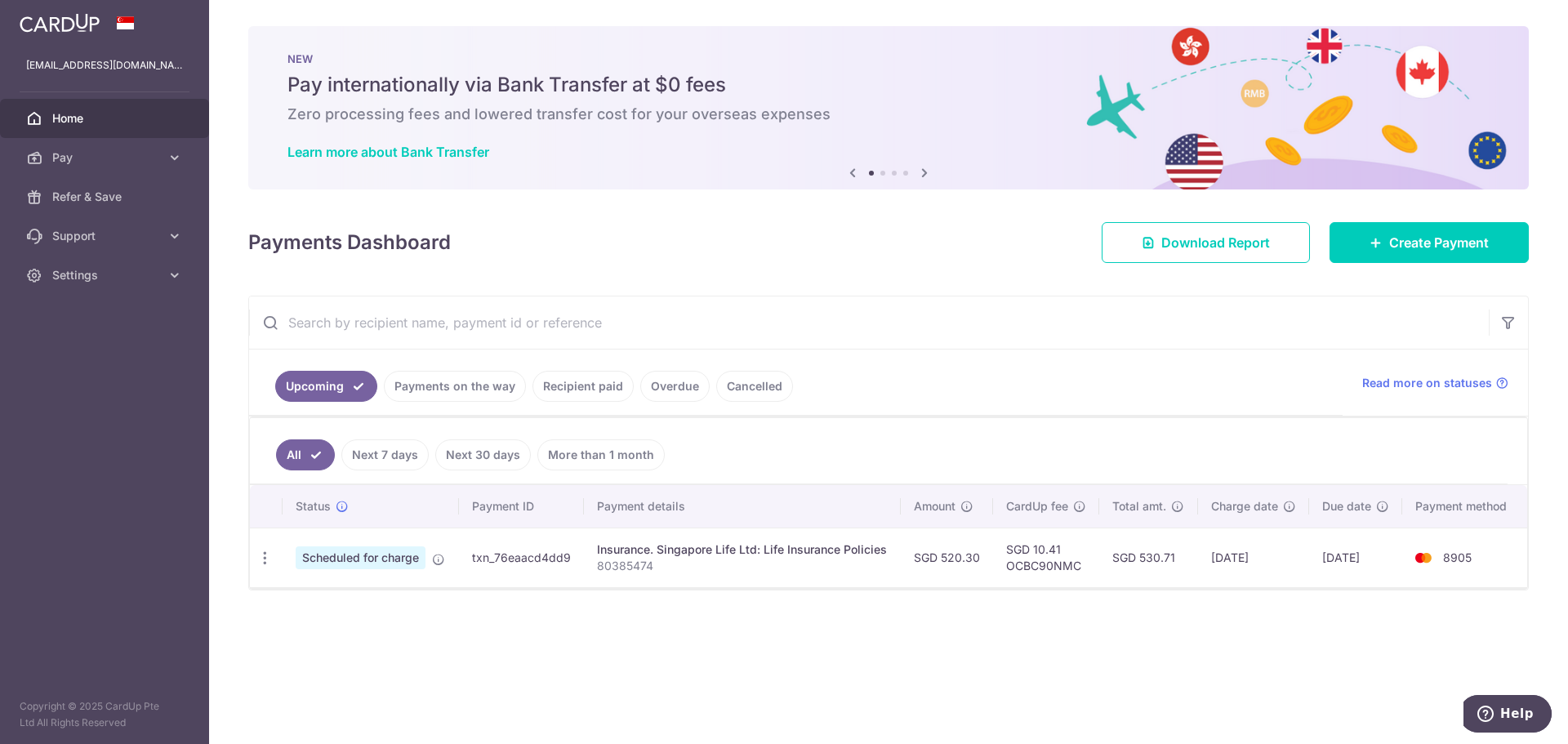
click at [591, 390] on link "Recipient paid" at bounding box center [583, 386] width 101 height 31
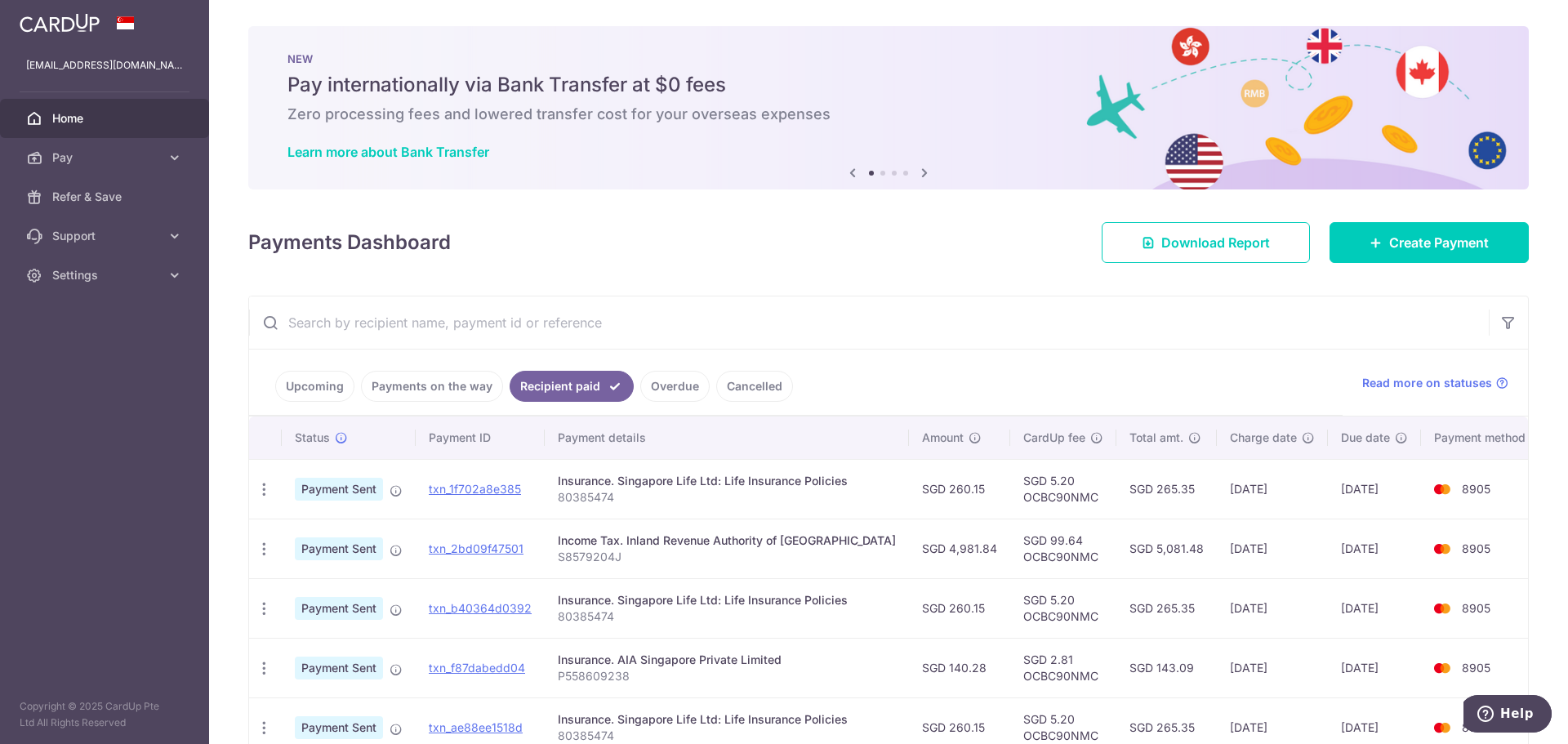
click at [324, 385] on link "Upcoming" at bounding box center [314, 386] width 79 height 31
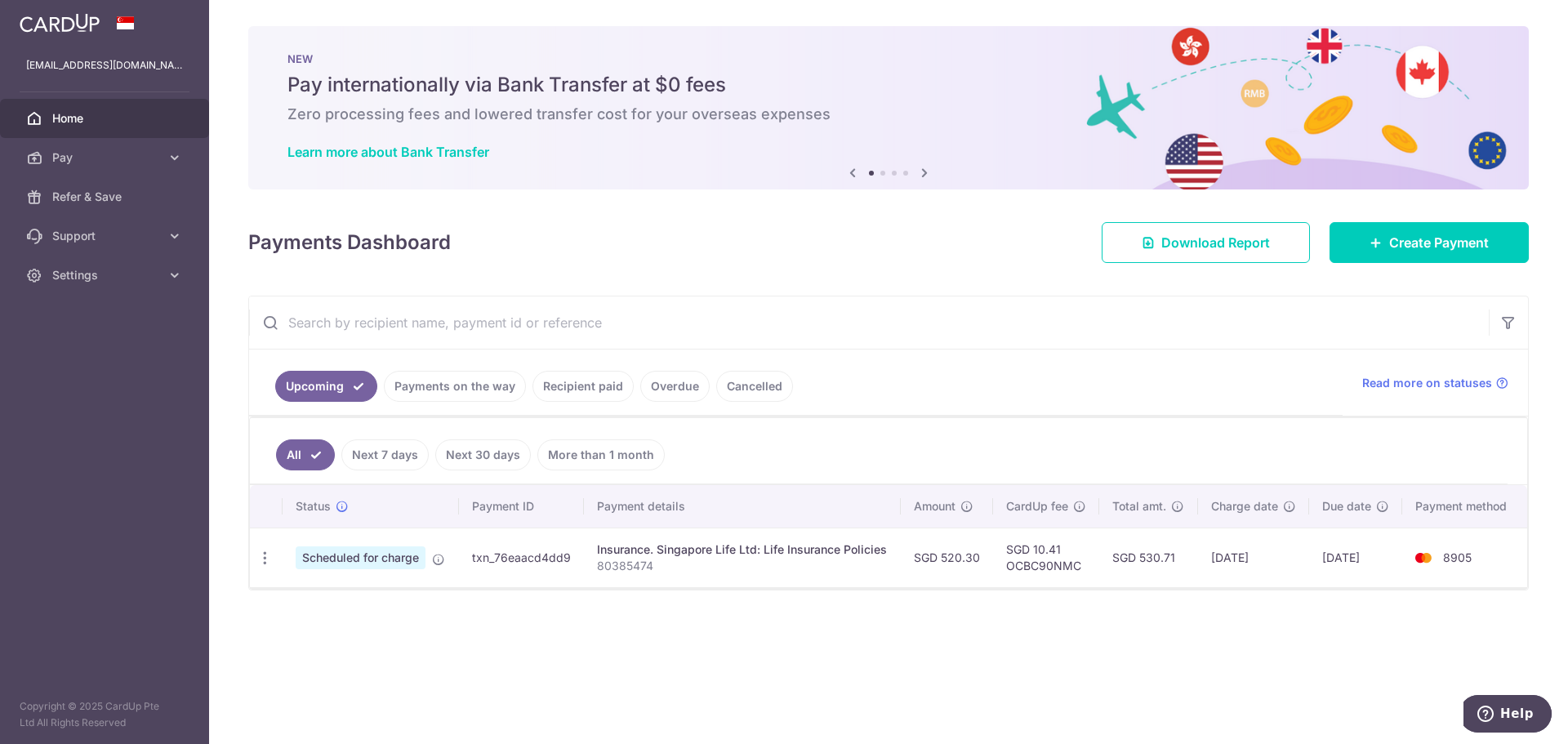
click at [925, 628] on div "× Pause Schedule Pause all future payments in this series Pause just this one p…" at bounding box center [889, 372] width 1359 height 744
click at [591, 386] on link "Recipient paid" at bounding box center [583, 386] width 101 height 31
